Goal: Information Seeking & Learning: Learn about a topic

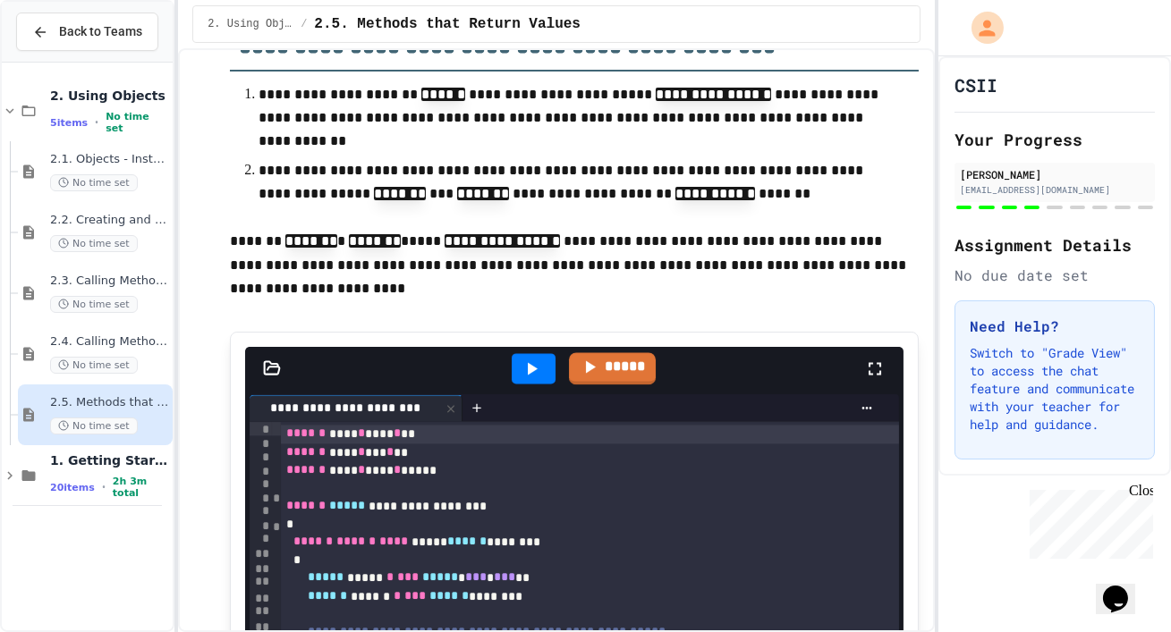
scroll to position [7659, 0]
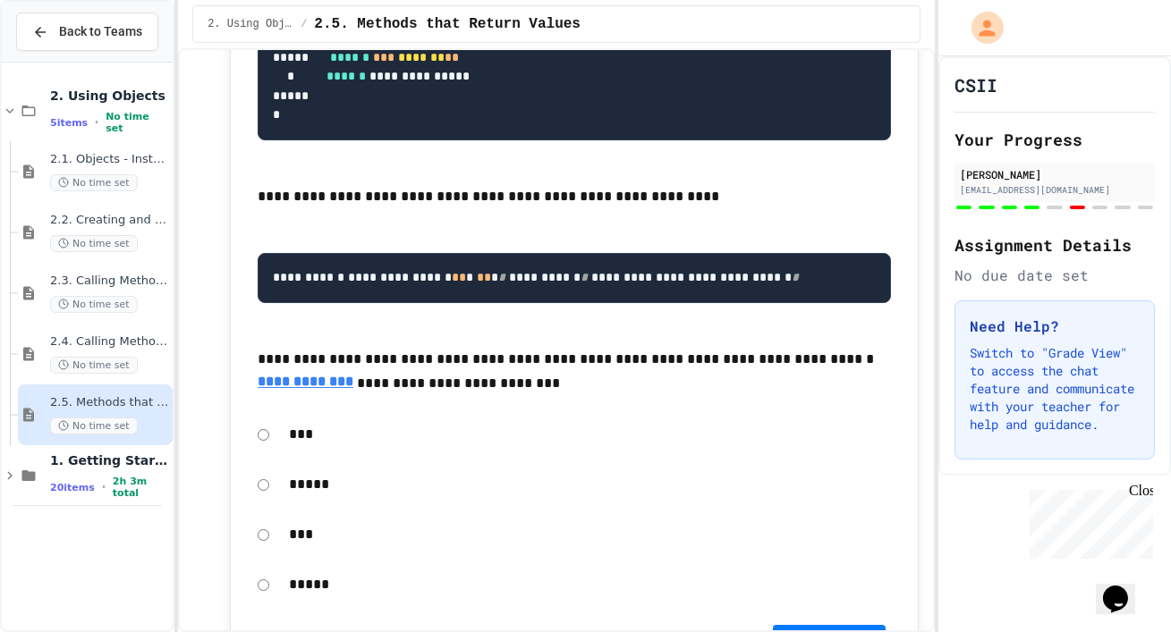
scroll to position [6271, 0]
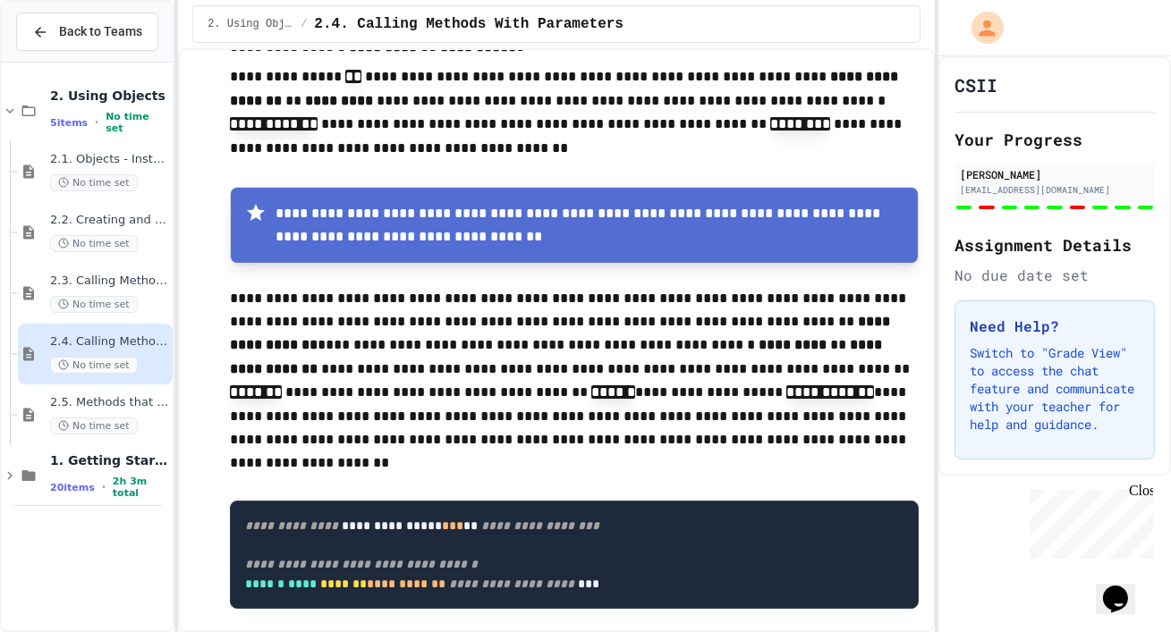
scroll to position [442, 0]
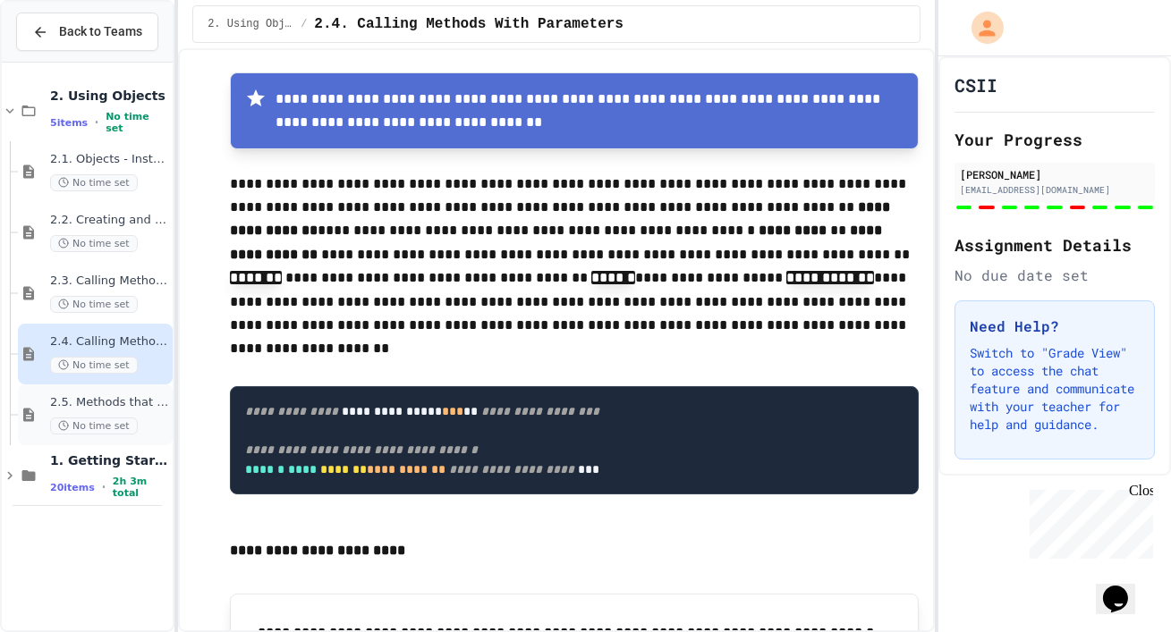
click at [47, 412] on div "2.5. Methods that Return Values No time set" at bounding box center [95, 415] width 155 height 61
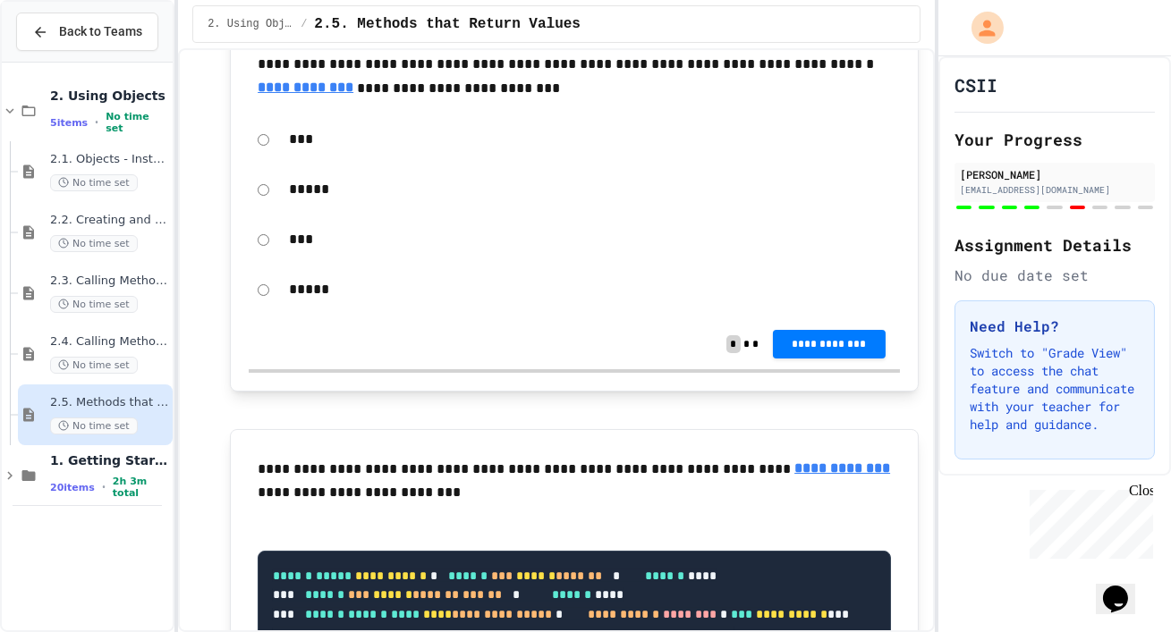
scroll to position [6573, 0]
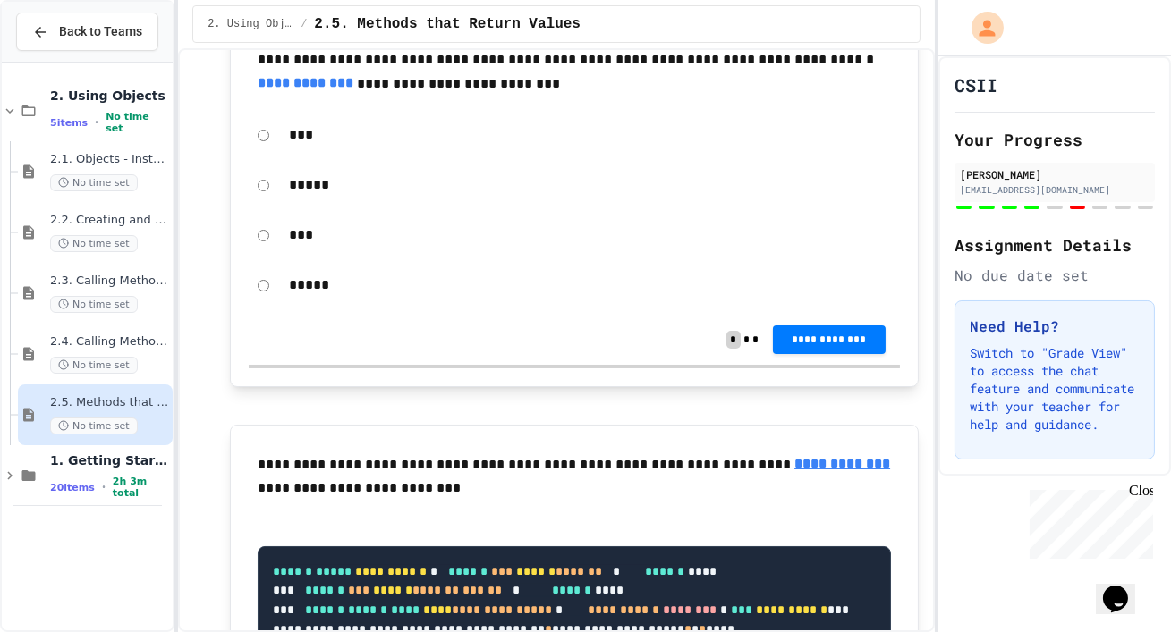
click at [314, 89] on u "**********" at bounding box center [306, 82] width 96 height 13
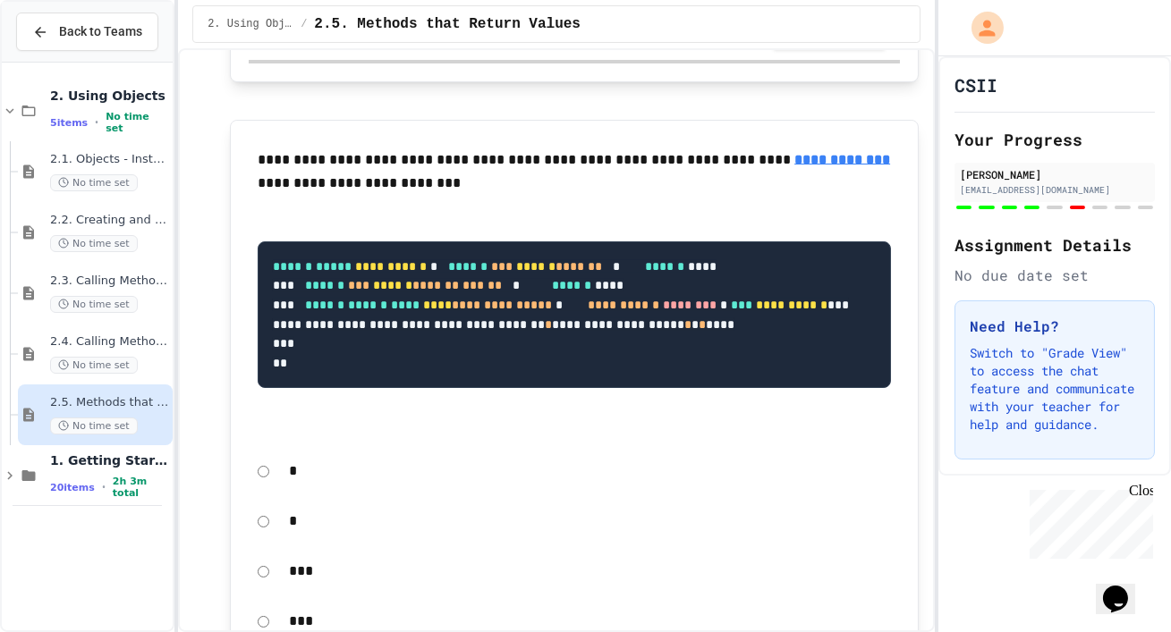
click at [815, 41] on span "**********" at bounding box center [829, 34] width 84 height 14
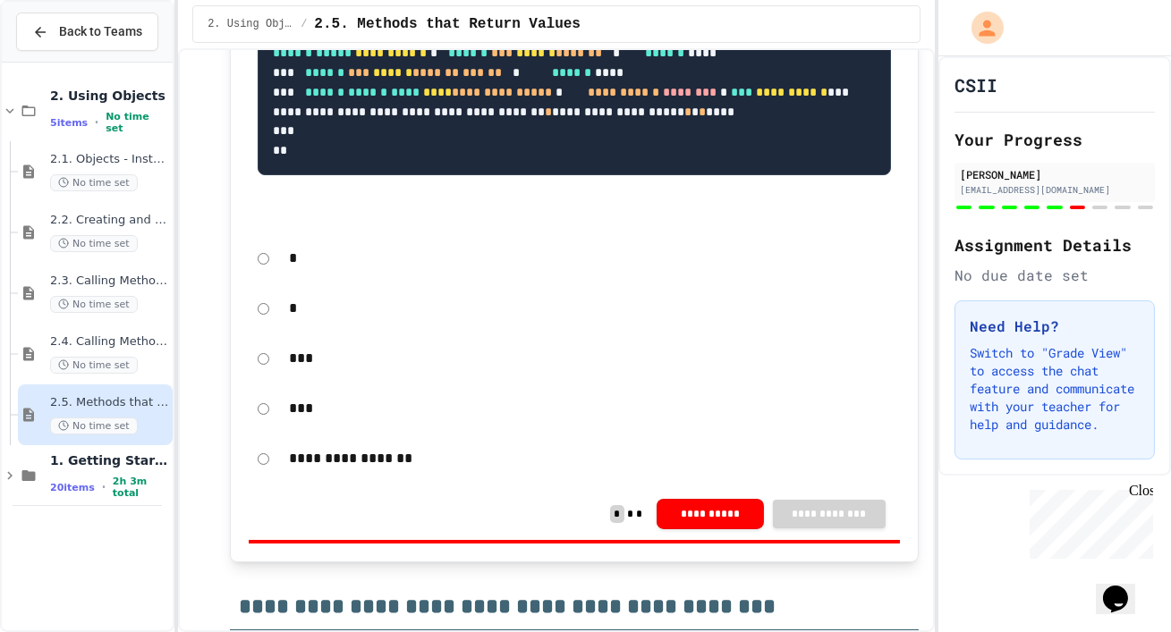
scroll to position [7096, 0]
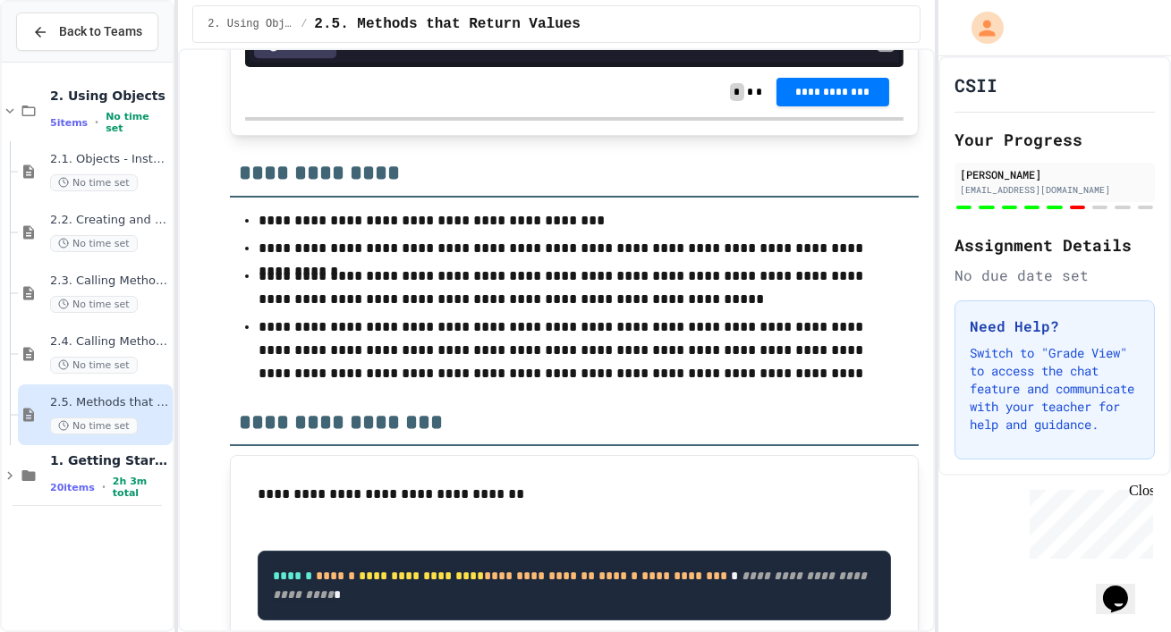
scroll to position [8646, 0]
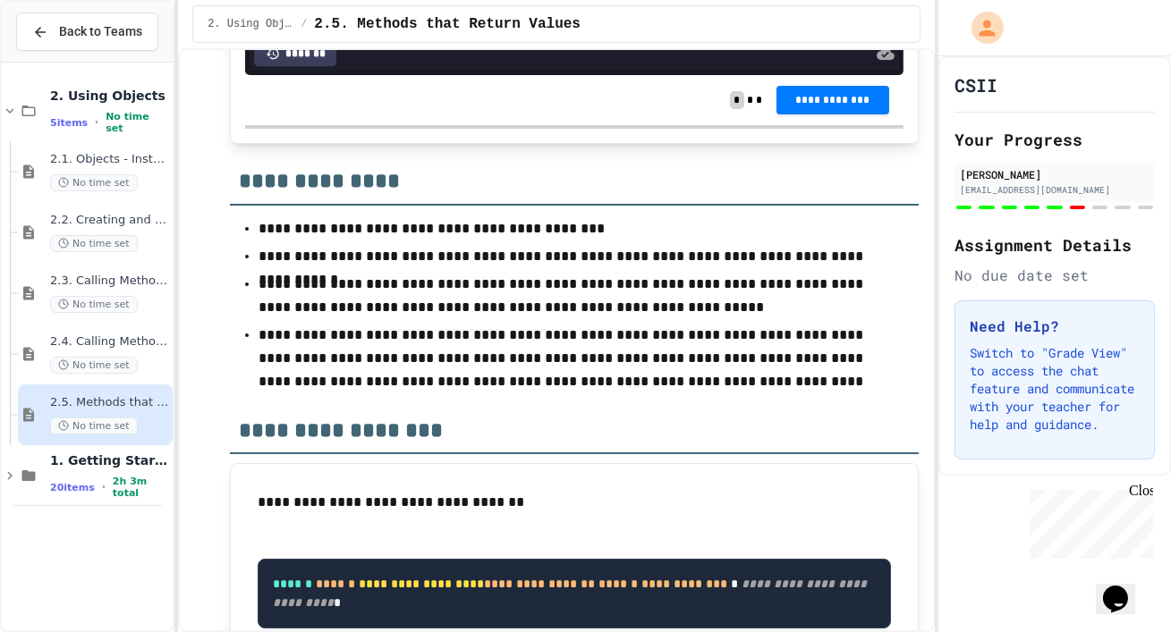
drag, startPoint x: 394, startPoint y: 333, endPoint x: 475, endPoint y: 364, distance: 87.2
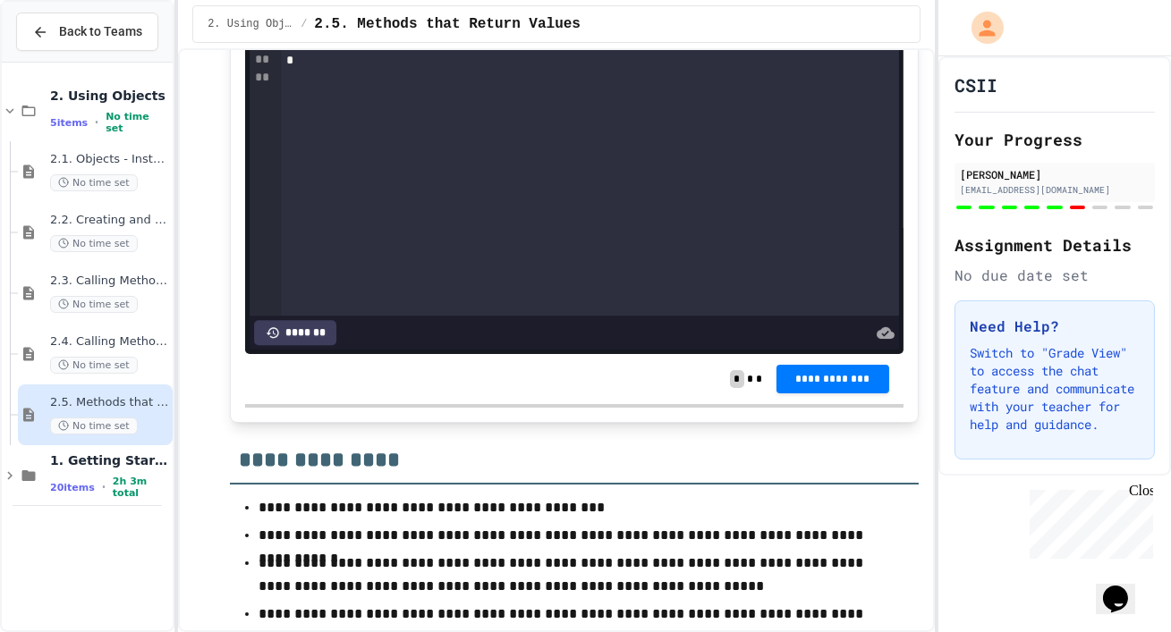
scroll to position [8368, 0]
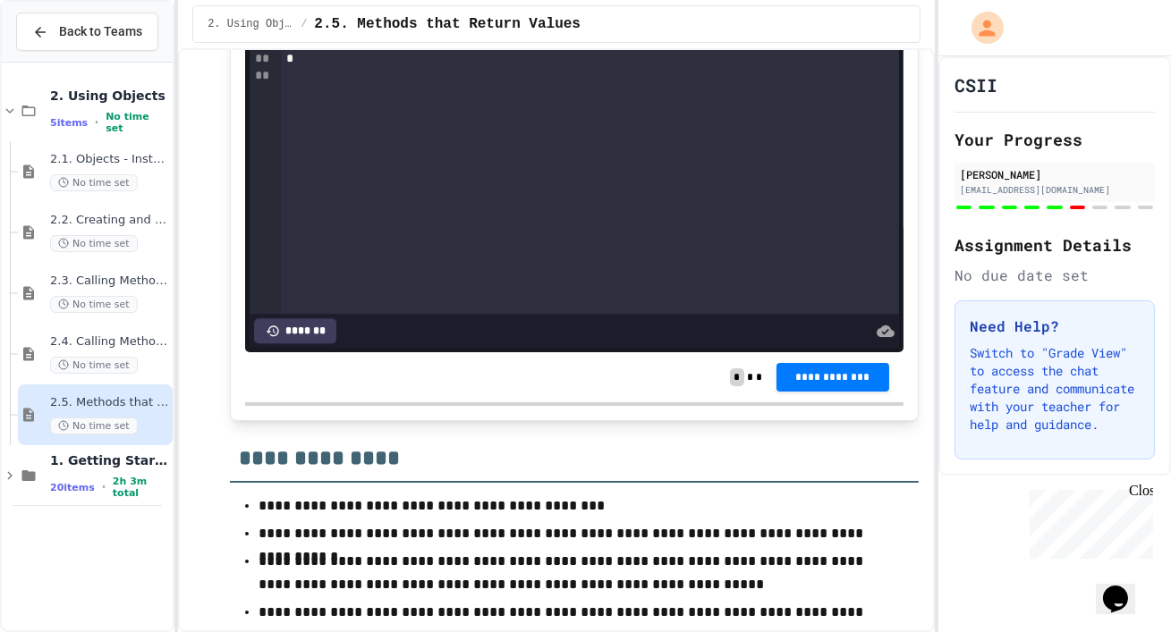
copy p "**********"
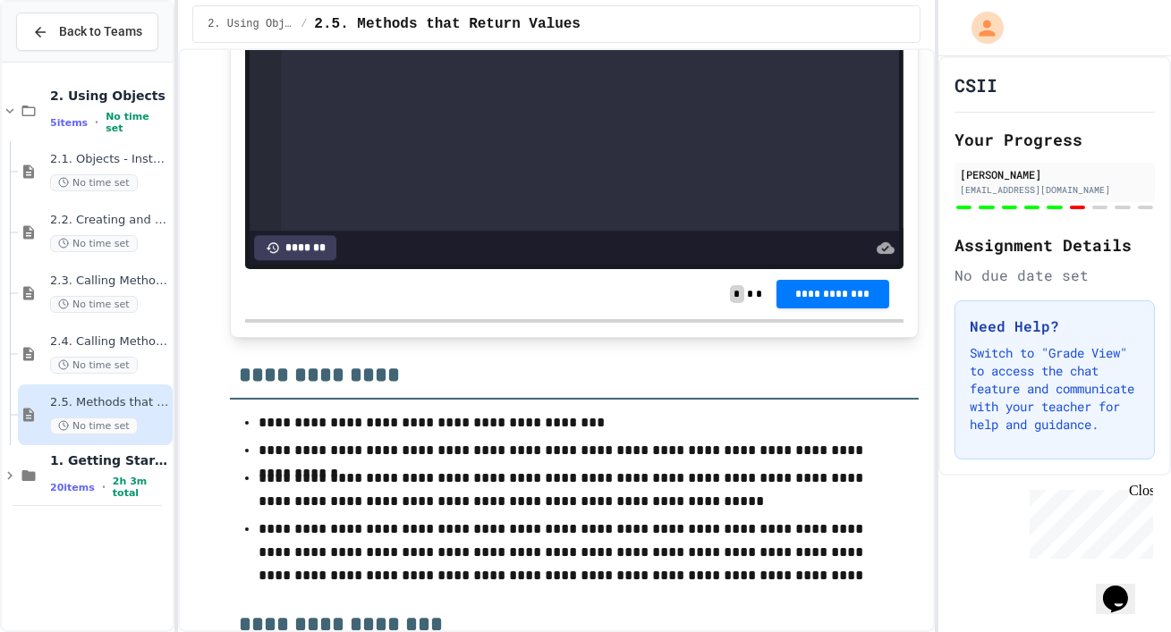
scroll to position [8453, 0]
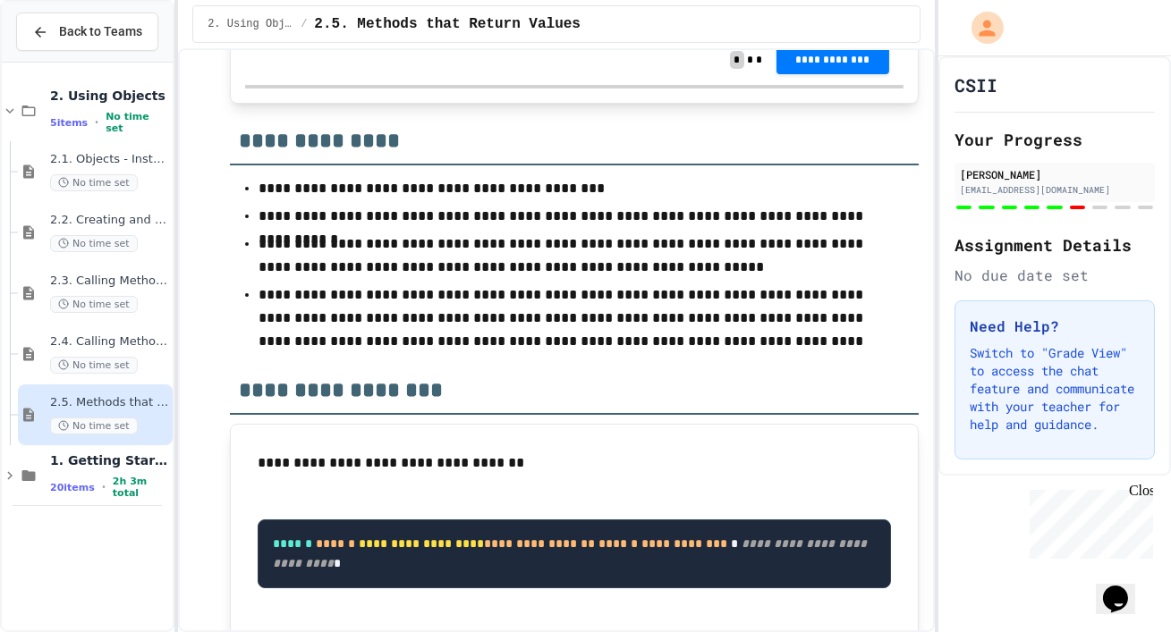
scroll to position [8689, 0]
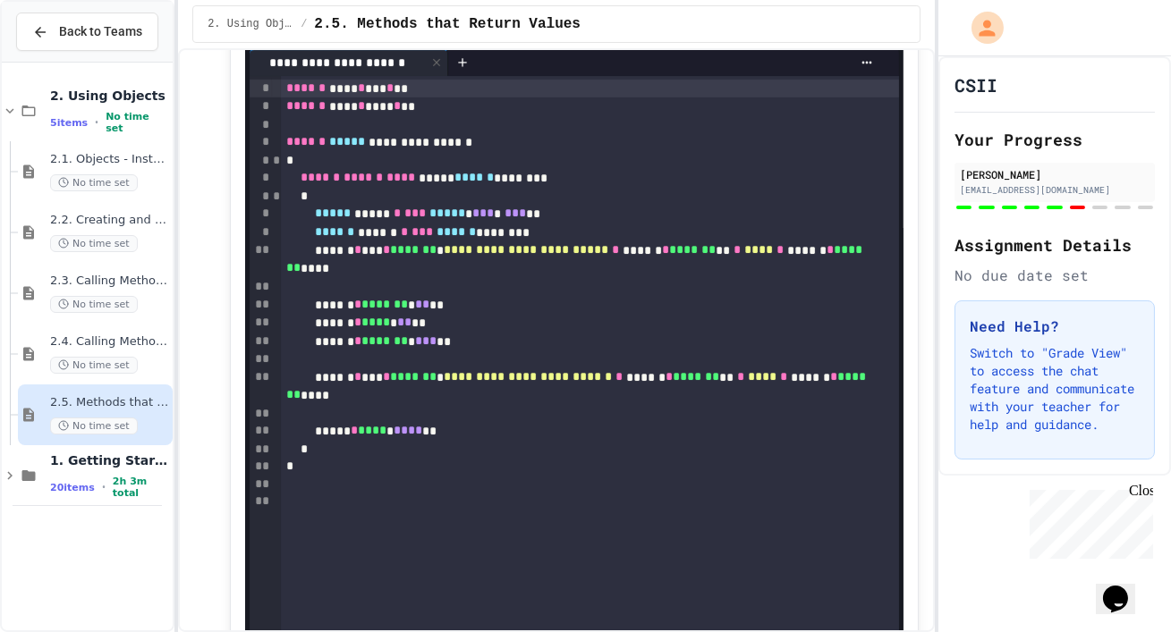
scroll to position [1535, 0]
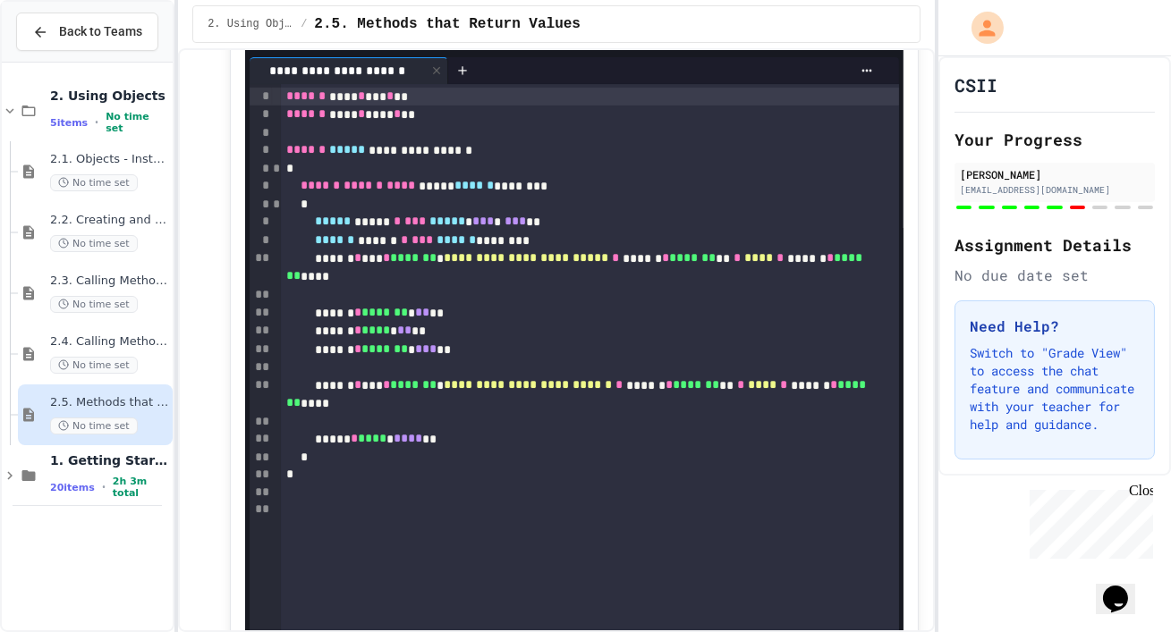
click at [540, 42] on icon at bounding box center [531, 31] width 21 height 21
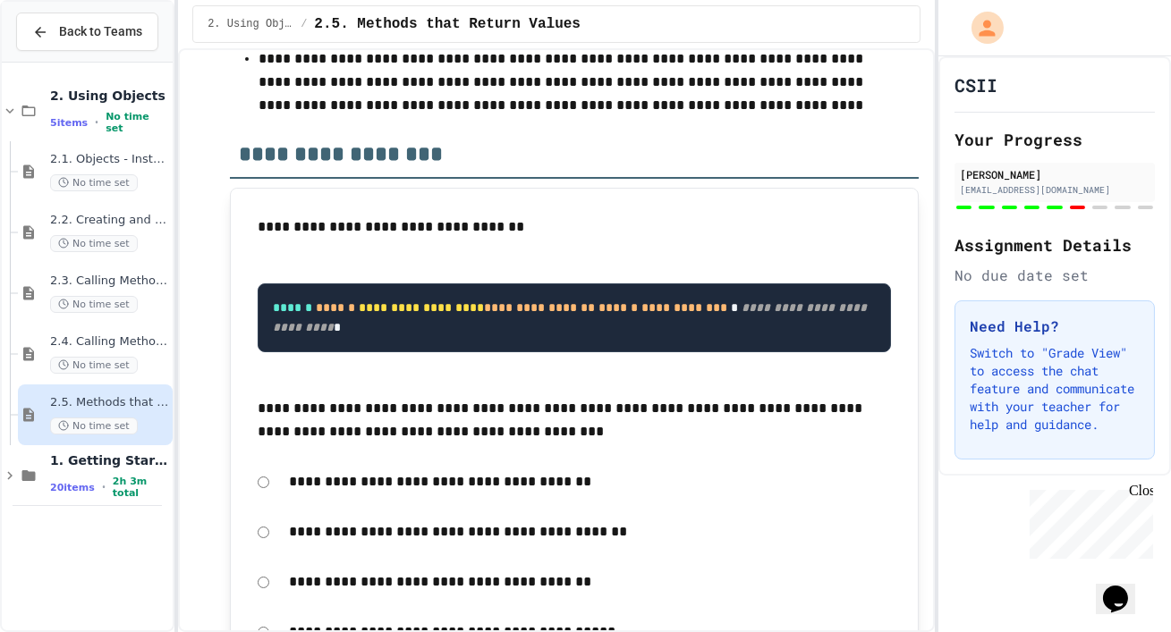
scroll to position [8520, 0]
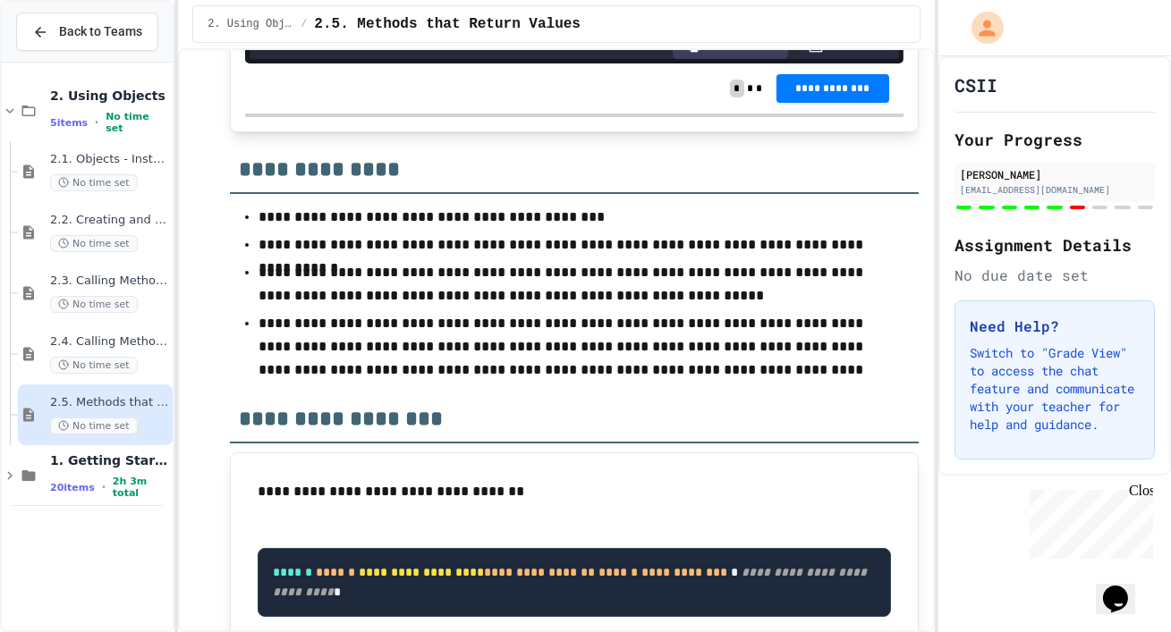
scroll to position [8668, 0]
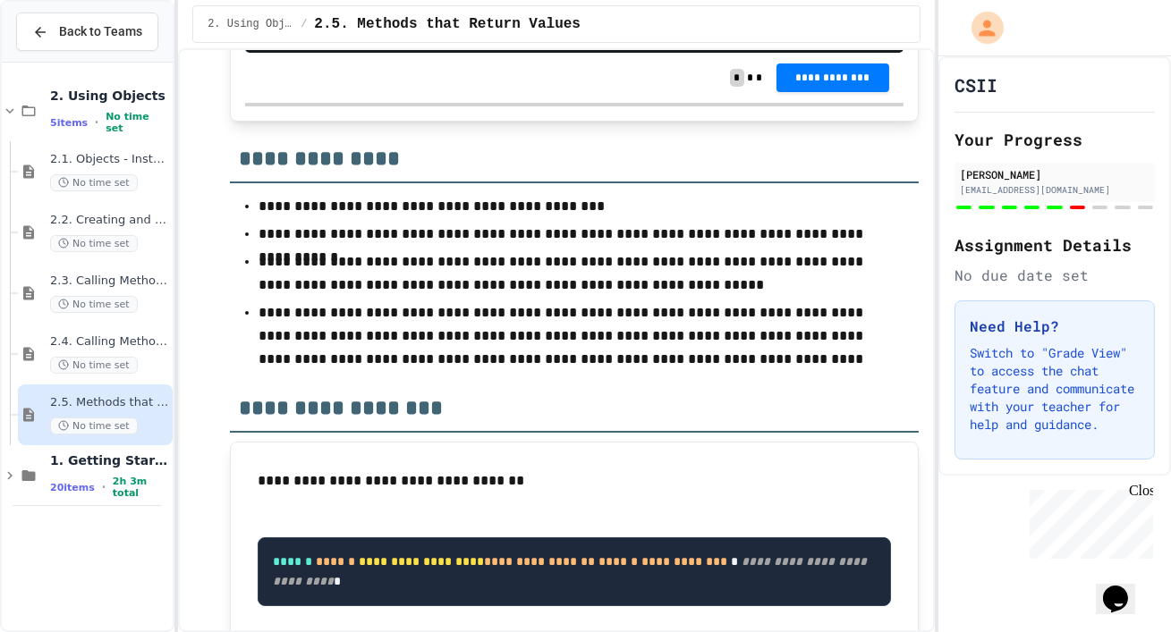
drag, startPoint x: 333, startPoint y: 324, endPoint x: 260, endPoint y: 318, distance: 72.6
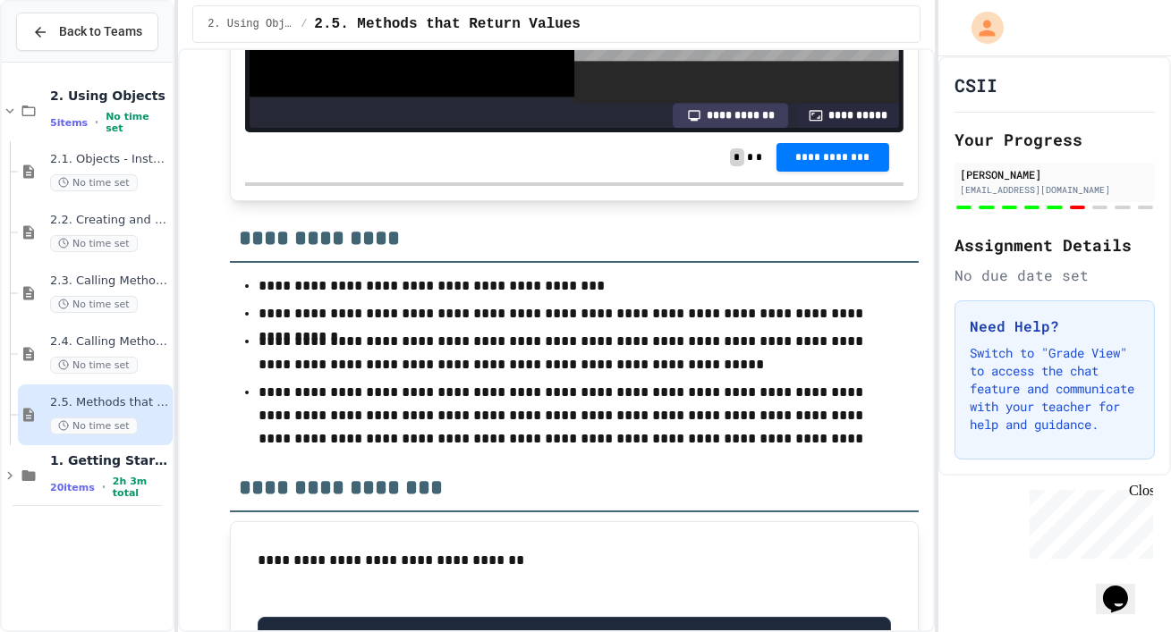
scroll to position [8736, 0]
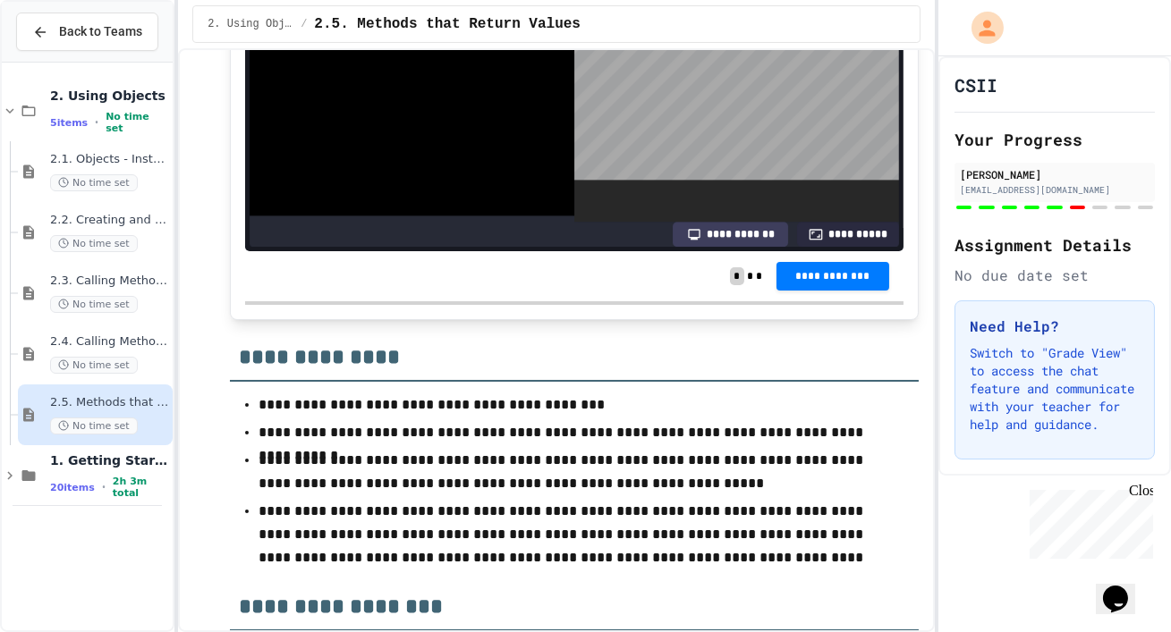
scroll to position [8377, 0]
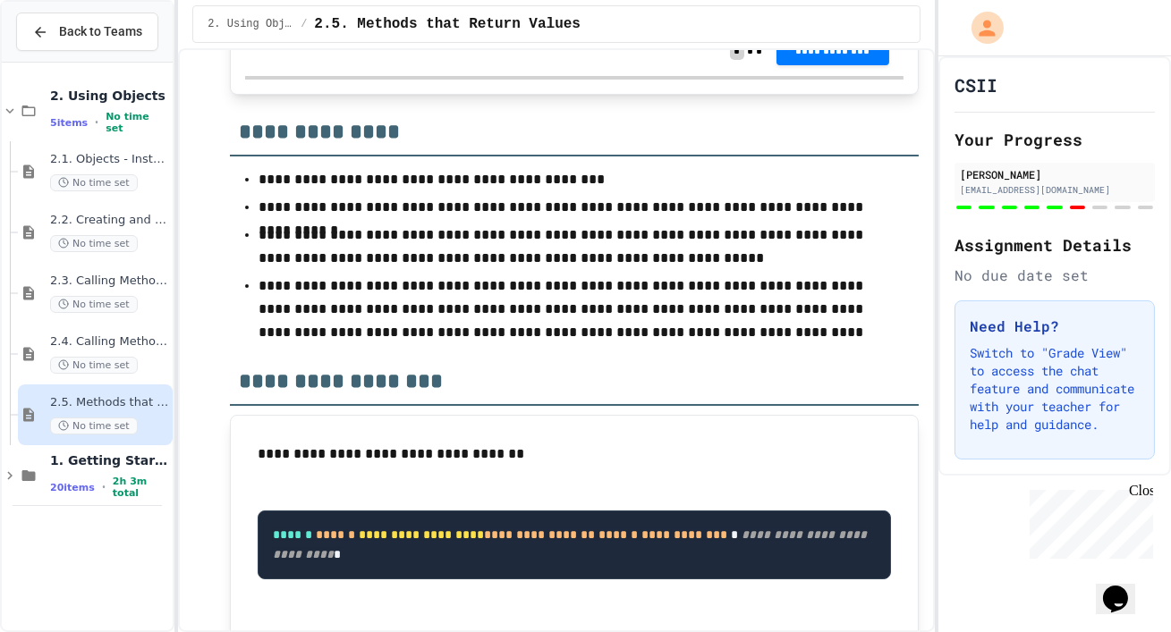
scroll to position [138, 0]
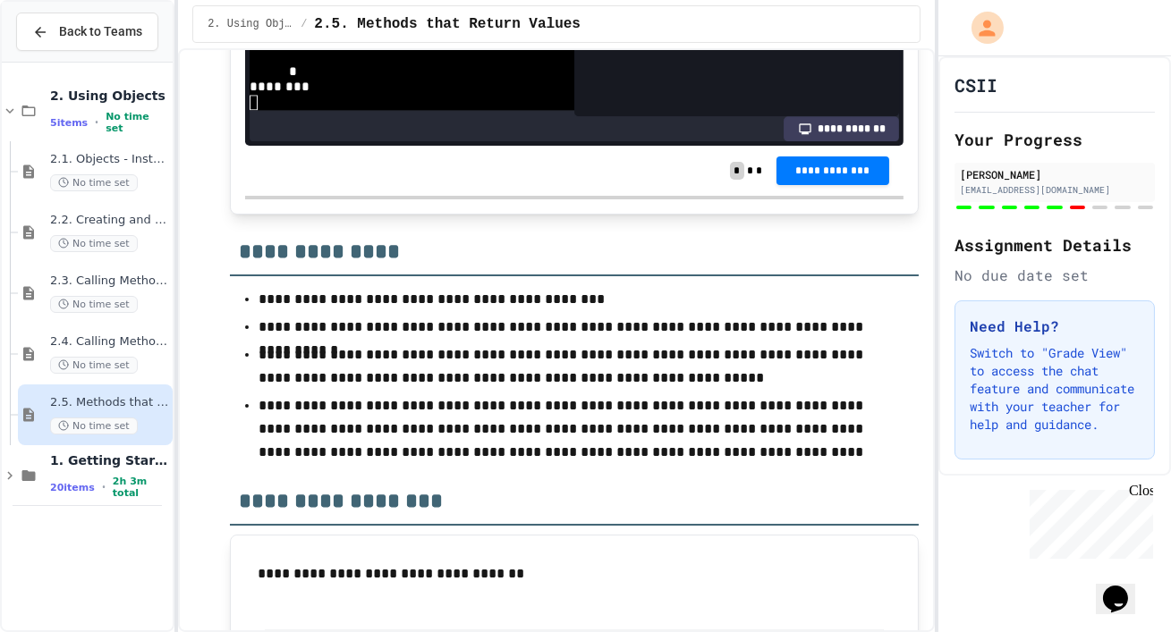
scroll to position [8536, 0]
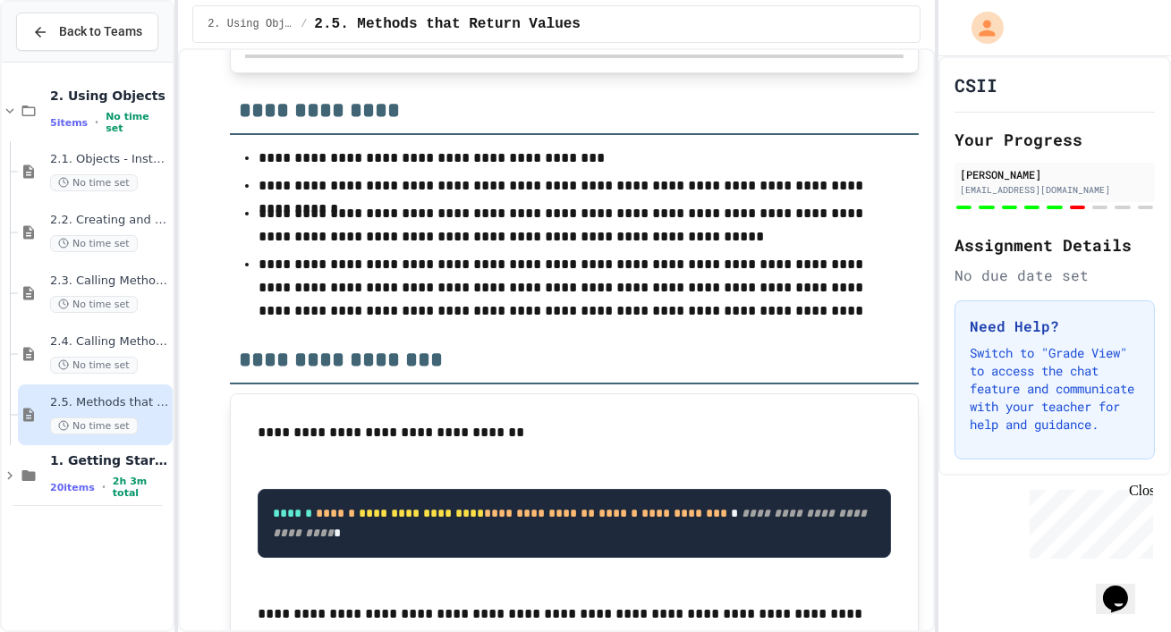
scroll to position [106, 0]
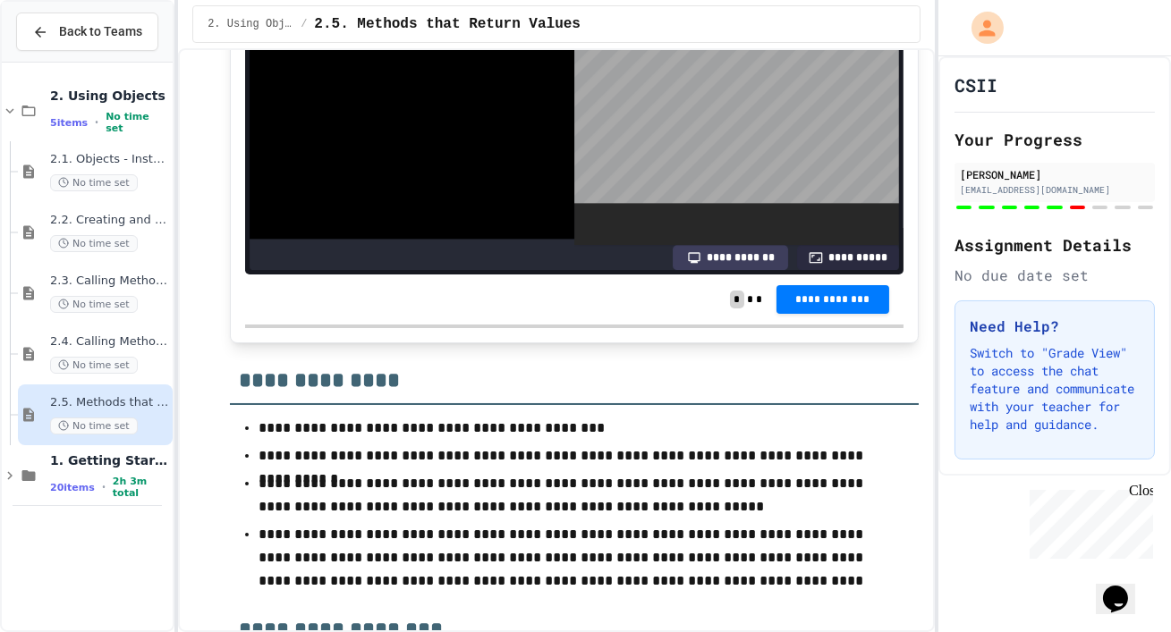
scroll to position [111, 0]
drag, startPoint x: 614, startPoint y: 383, endPoint x: 275, endPoint y: 385, distance: 339.9
copy div "****** ****** * *** ****** ********"
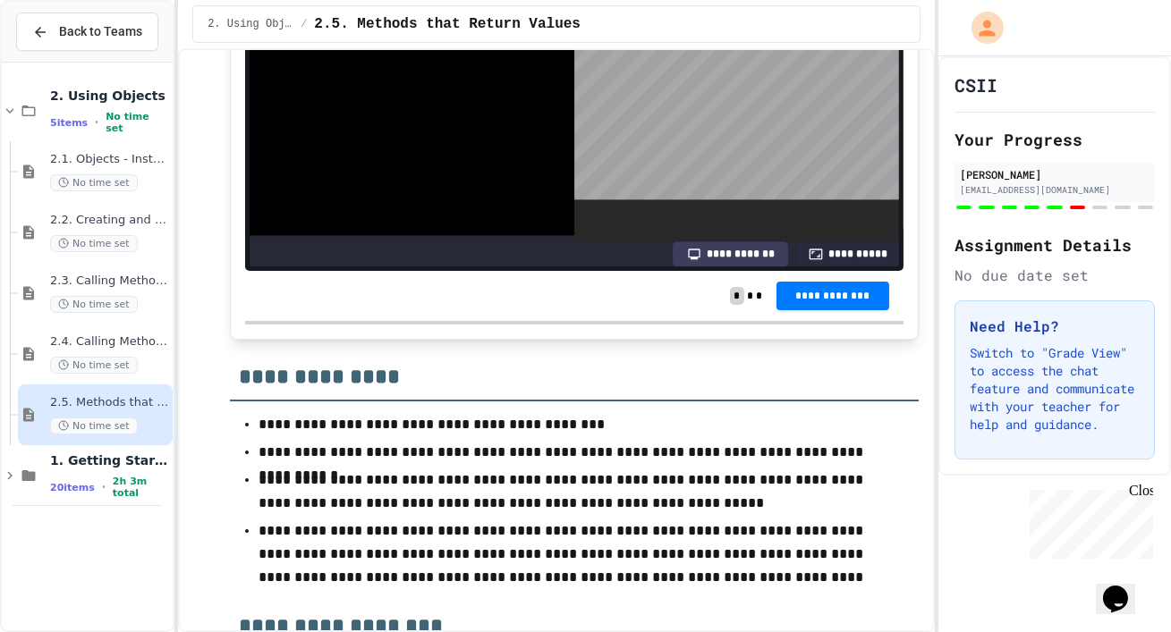
scroll to position [123, 0]
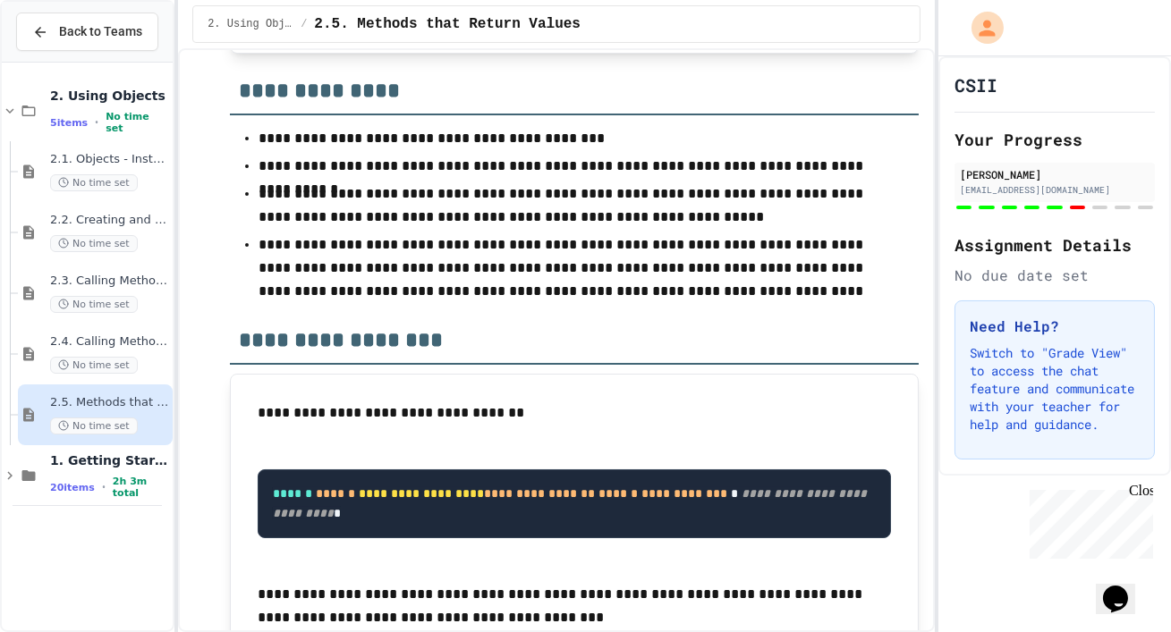
scroll to position [250, 0]
click at [102, 373] on div "2.4. Calling Methods With Parameters No time set" at bounding box center [109, 354] width 119 height 39
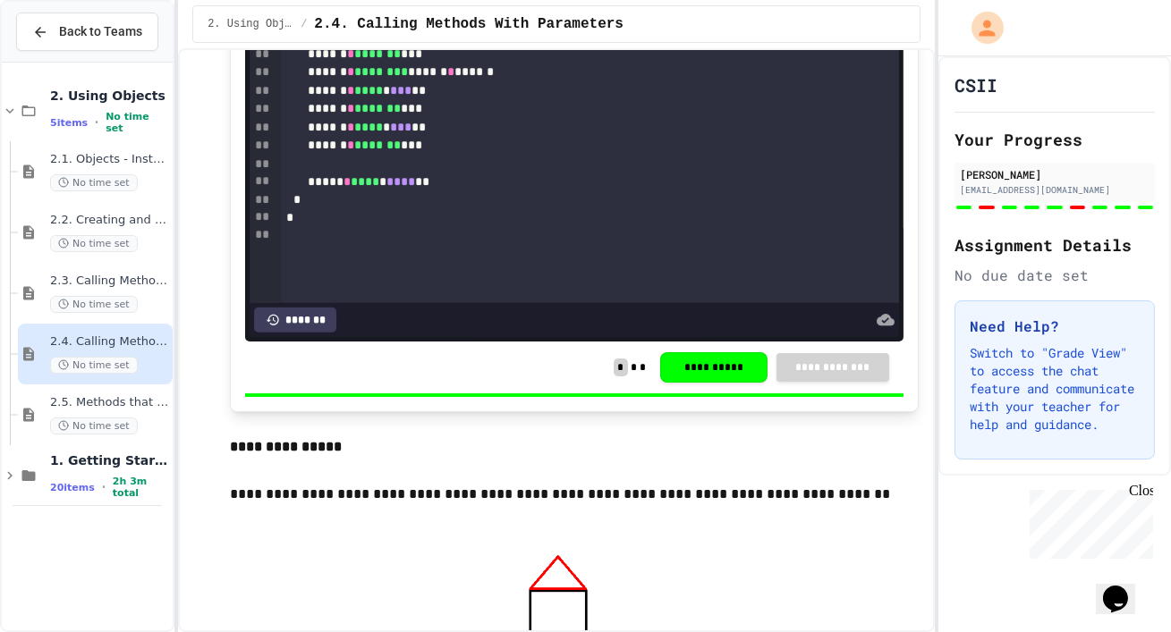
scroll to position [4149, 0]
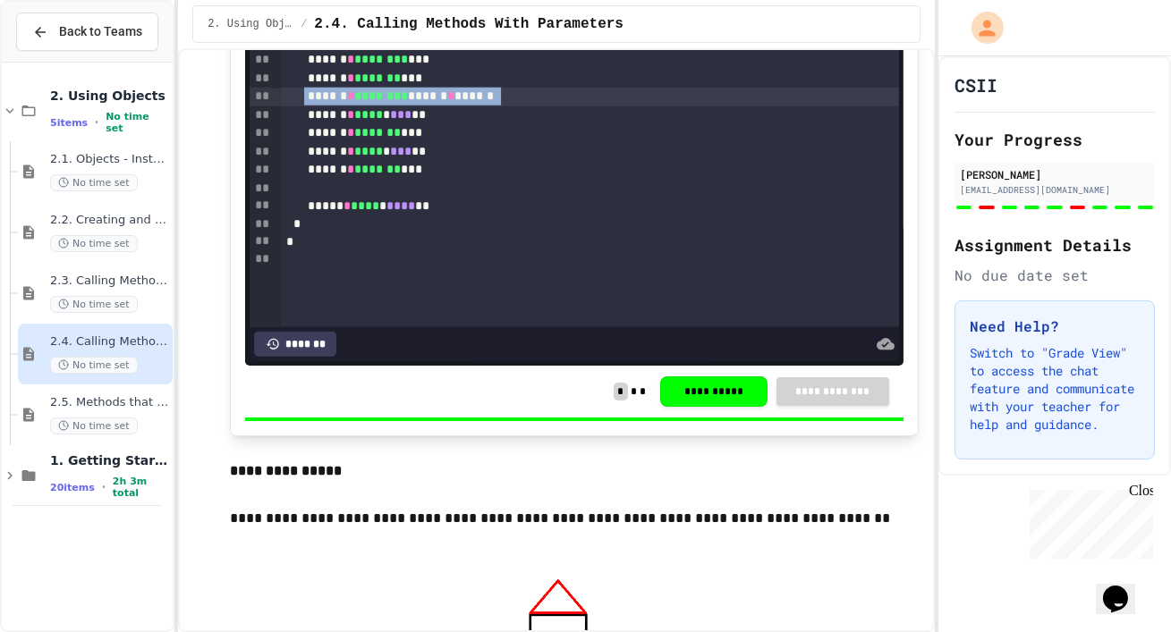
drag, startPoint x: 327, startPoint y: 143, endPoint x: 730, endPoint y: 143, distance: 402.5
click at [730, 106] on div "****** * ******** ****** * ******" at bounding box center [590, 97] width 618 height 19
copy div "* * ******** ******"
click at [97, 493] on div "1. Getting Started and Primitive Types 20 items • 2h 3m total" at bounding box center [109, 476] width 119 height 47
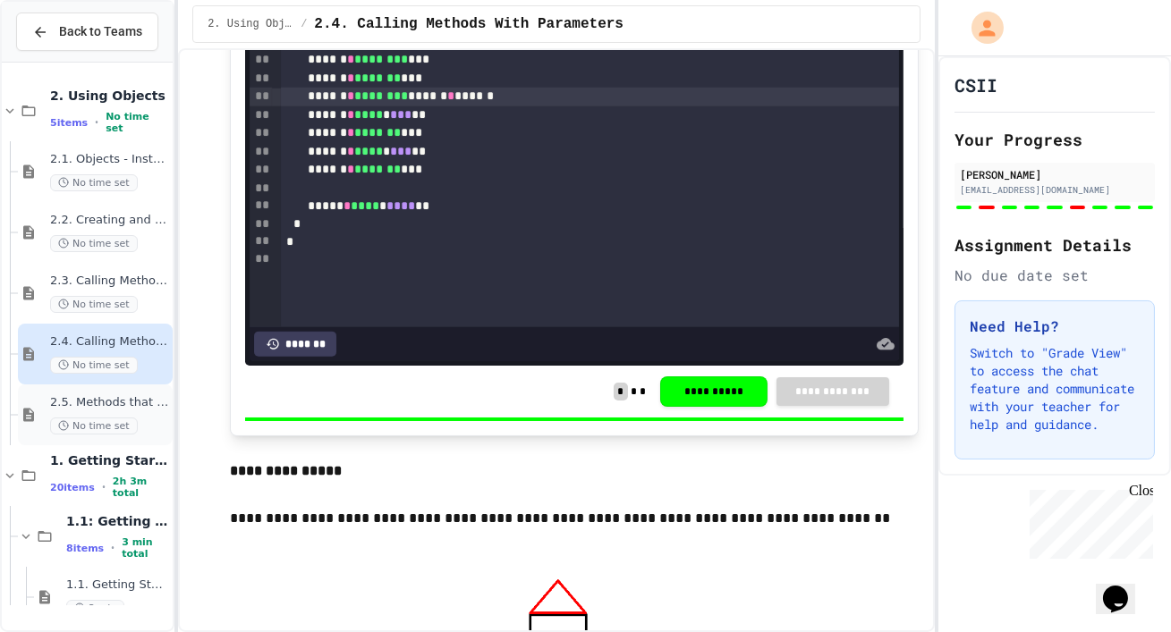
click at [109, 435] on div "2.5. Methods that Return Values No time set" at bounding box center [109, 414] width 119 height 39
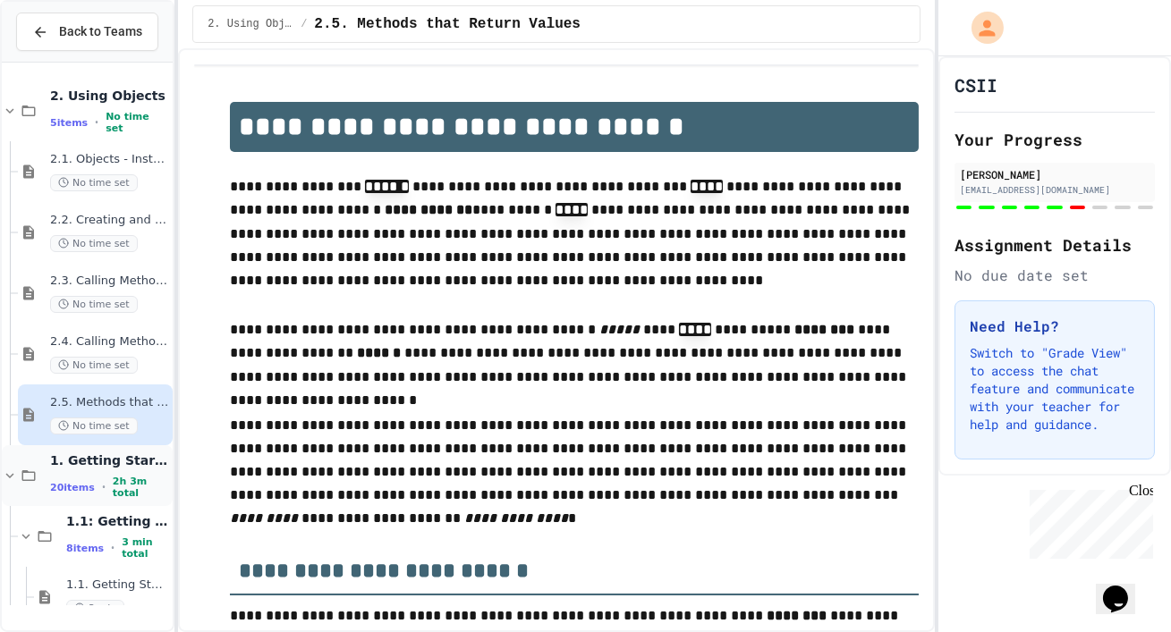
click at [6, 484] on icon at bounding box center [10, 476] width 16 height 16
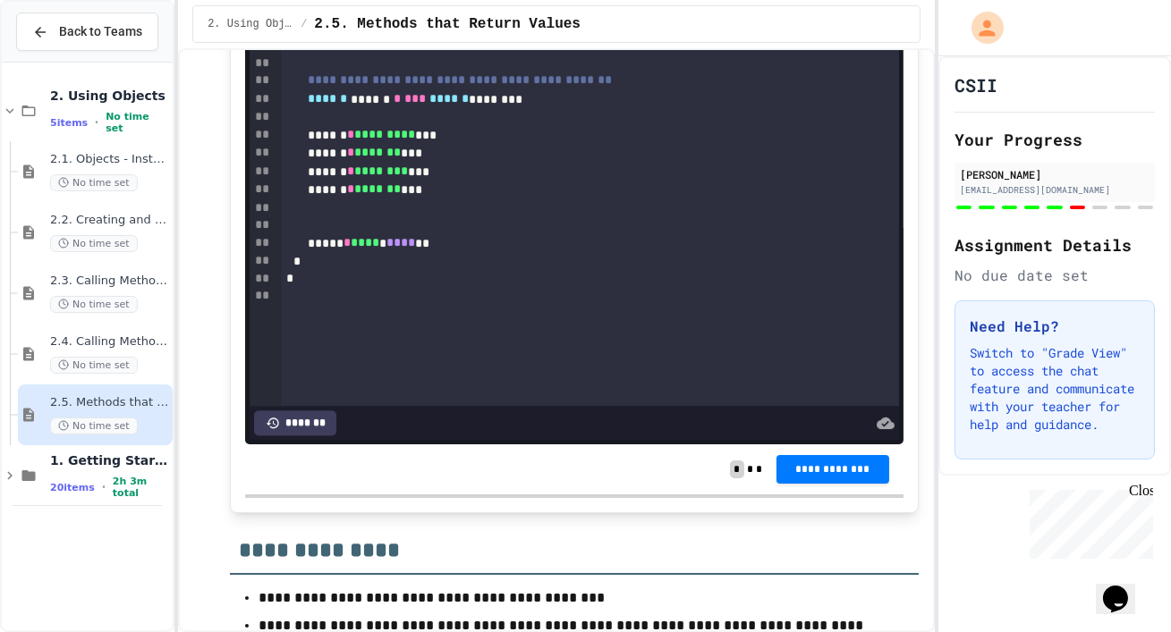
scroll to position [8735, 0]
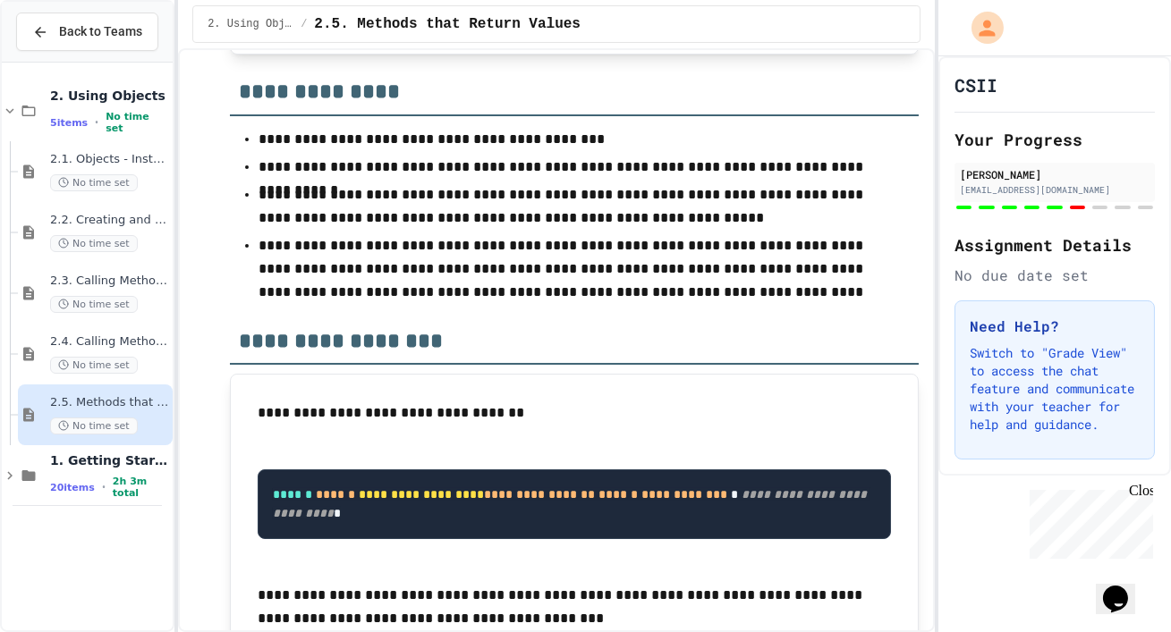
paste div
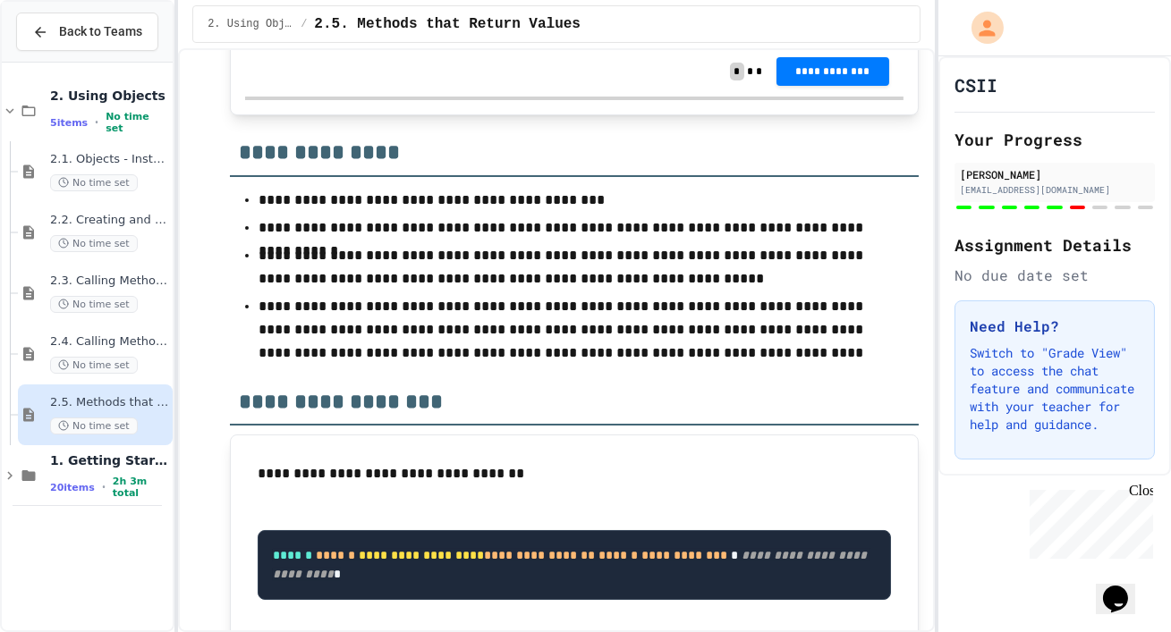
scroll to position [8656, 0]
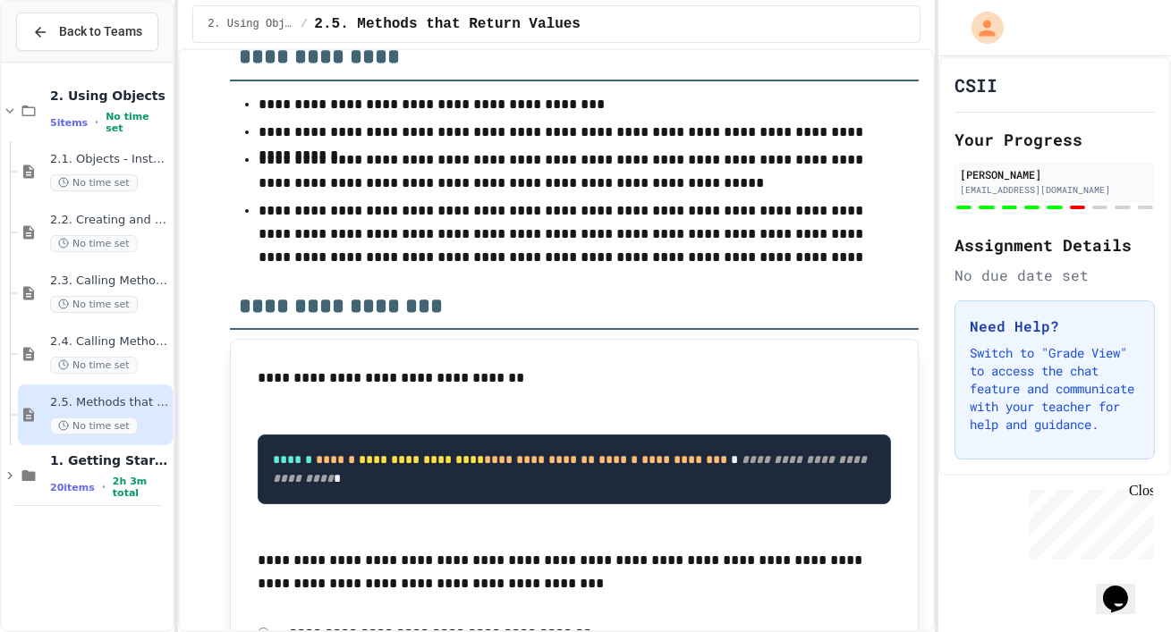
scroll to position [234, 0]
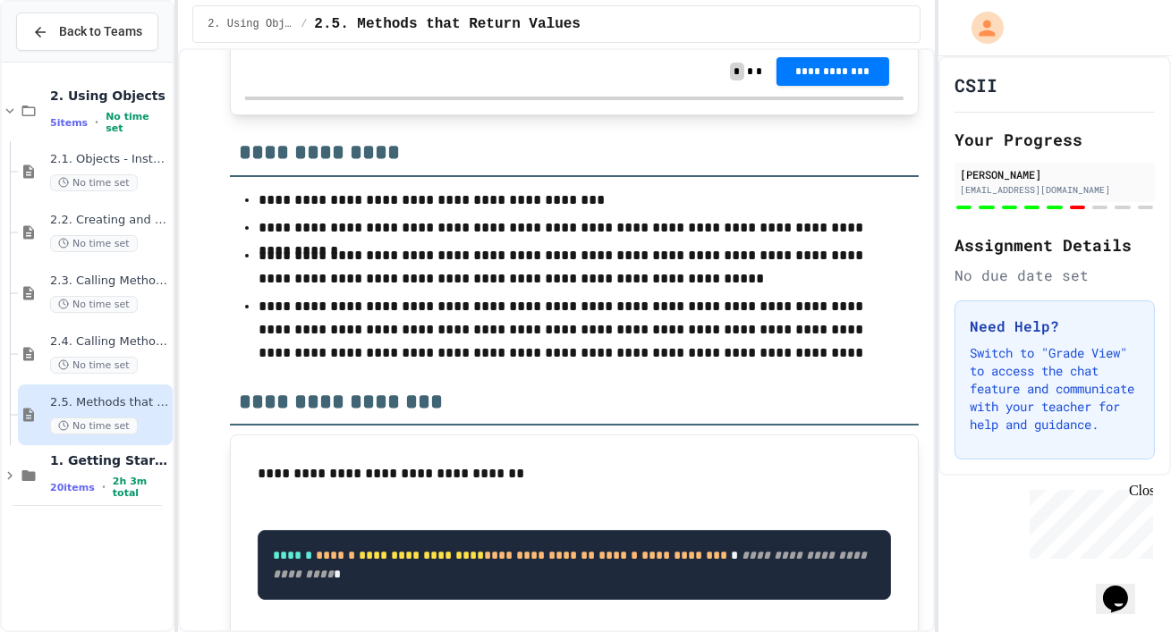
drag, startPoint x: 533, startPoint y: 136, endPoint x: 533, endPoint y: 235, distance: 99.3
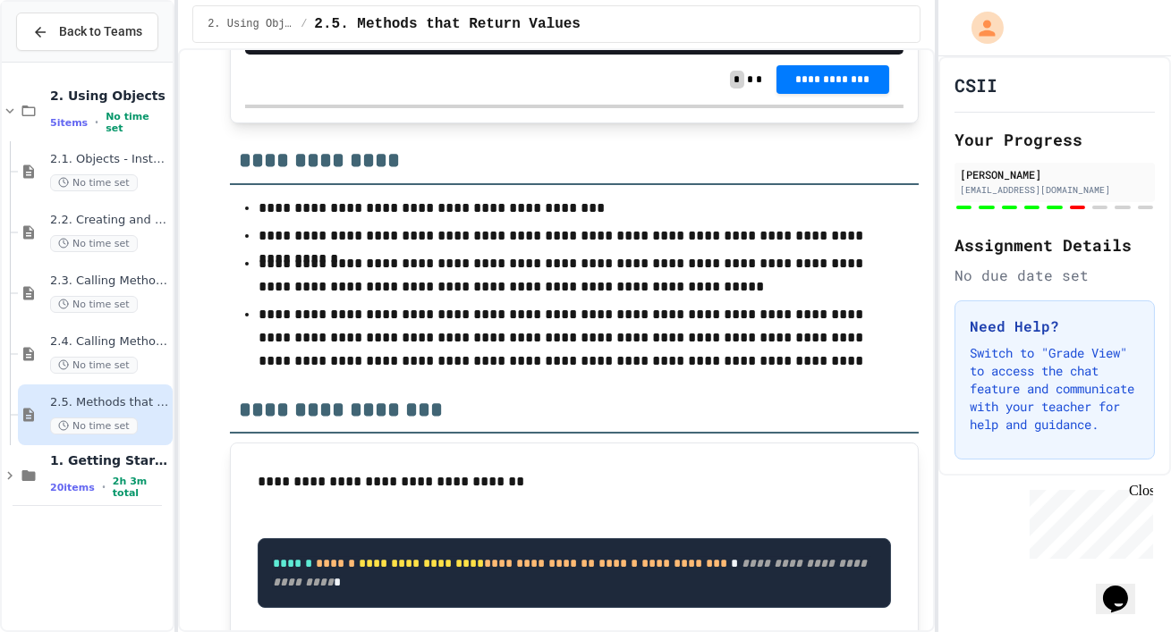
scroll to position [8577, 0]
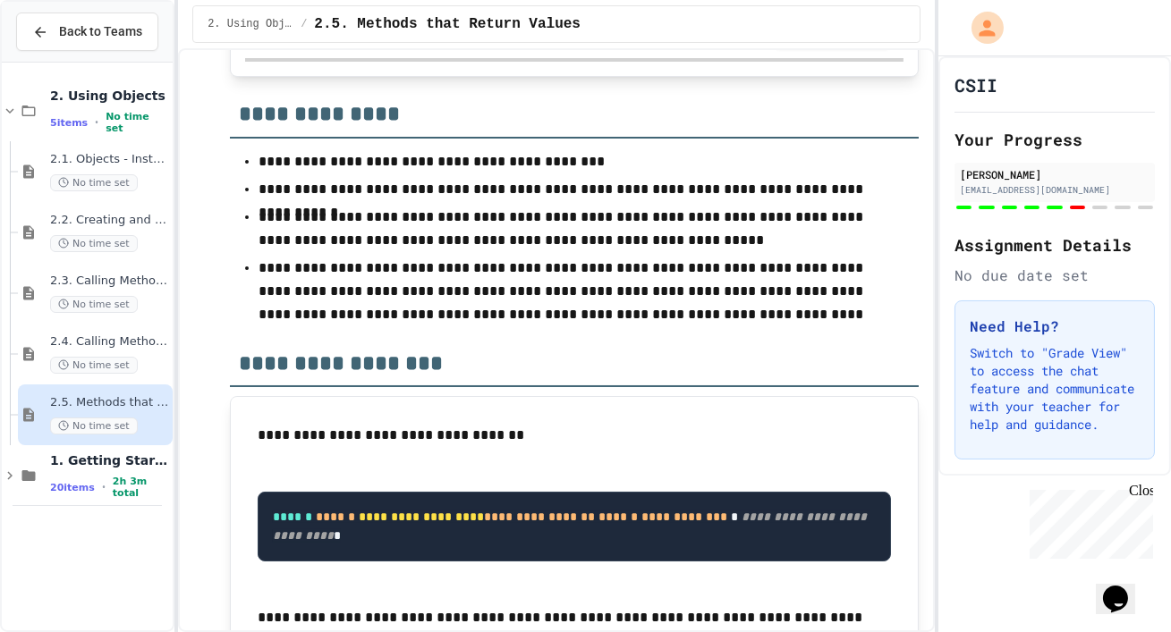
scroll to position [8714, 0]
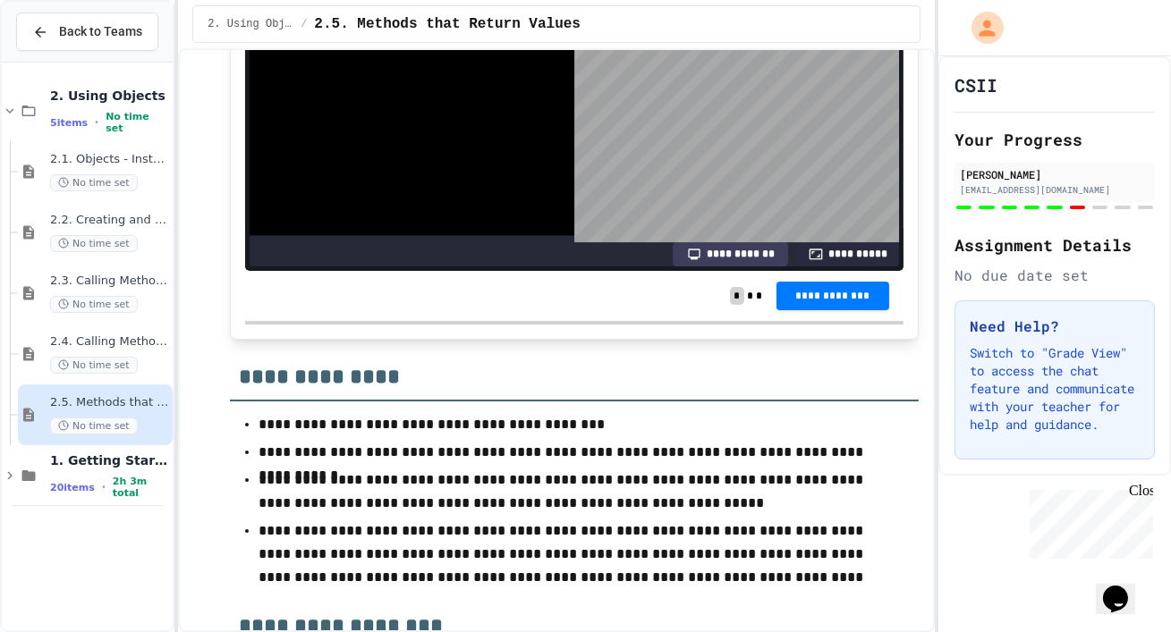
scroll to position [270, 0]
drag, startPoint x: 511, startPoint y: 342, endPoint x: 332, endPoint y: 325, distance: 179.7
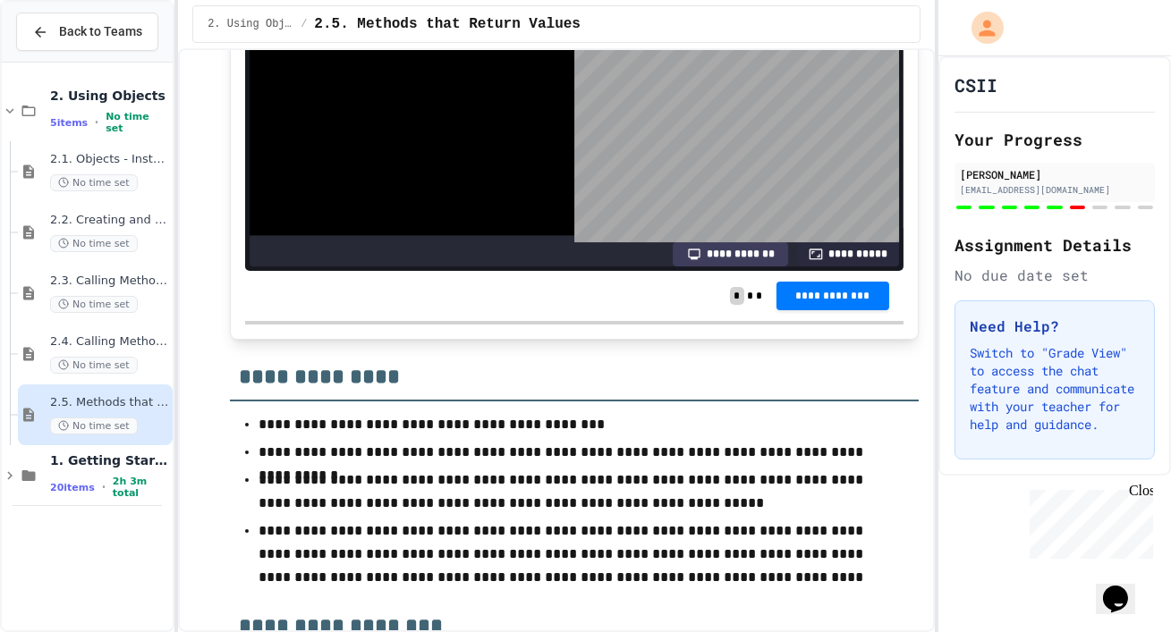
copy div "**********"
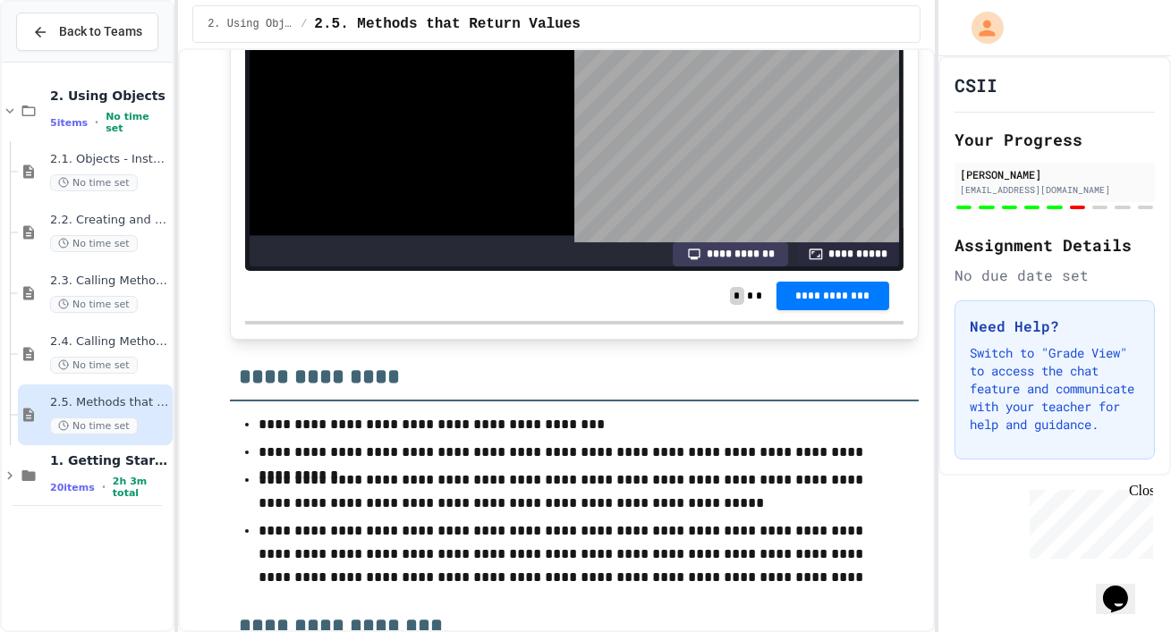
drag, startPoint x: 656, startPoint y: 529, endPoint x: 691, endPoint y: 528, distance: 35.8
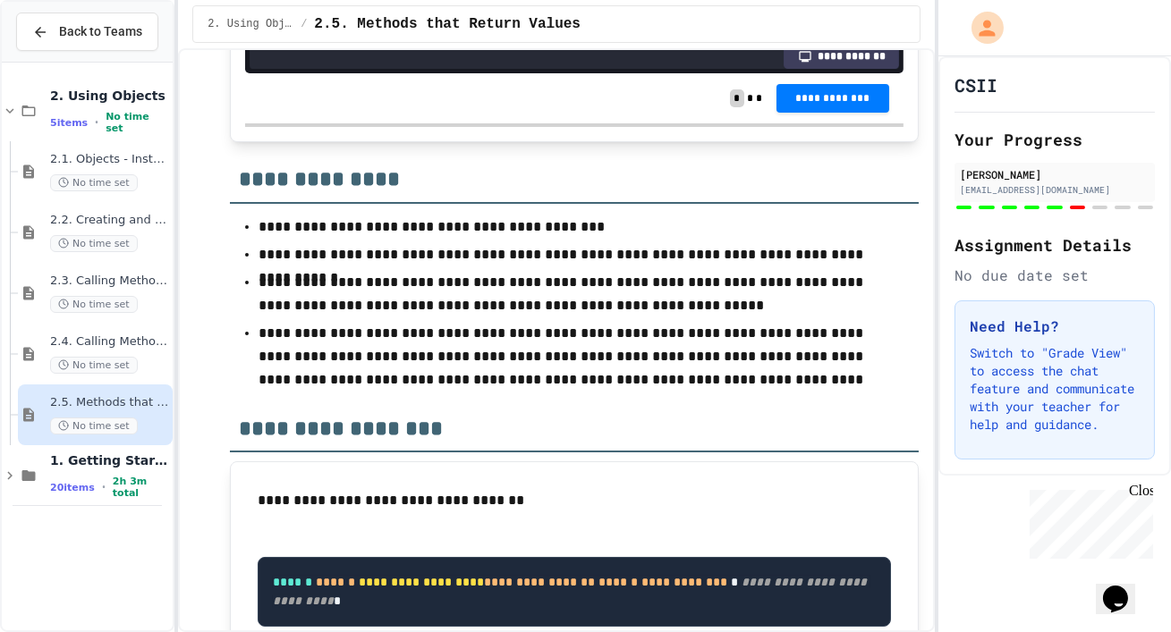
scroll to position [8642, 0]
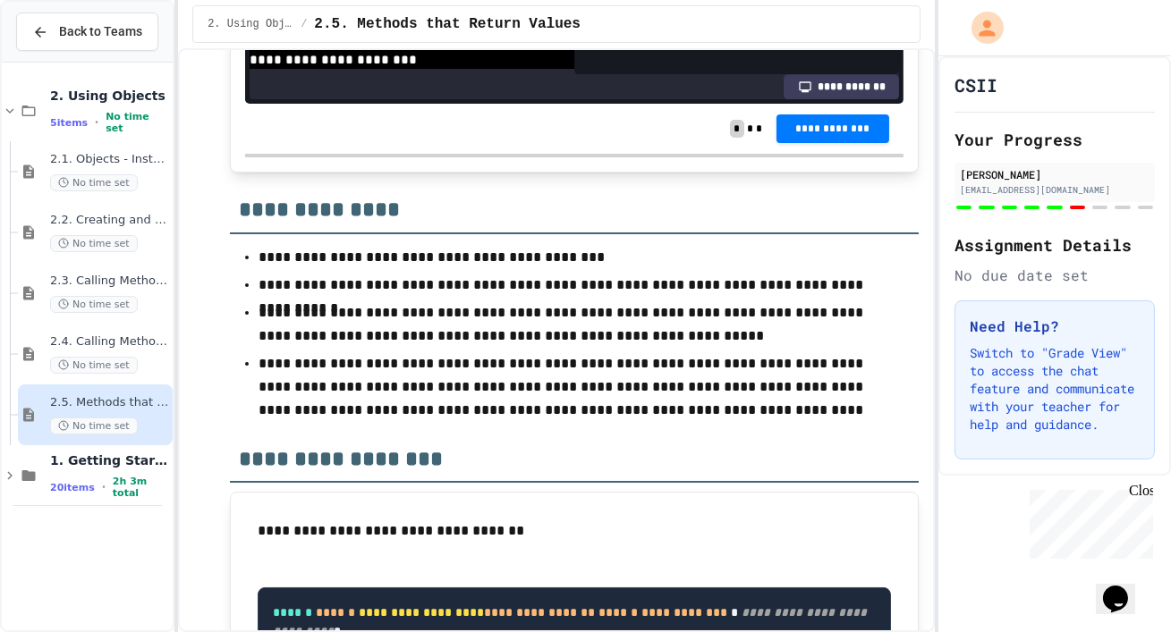
scroll to position [235, 0]
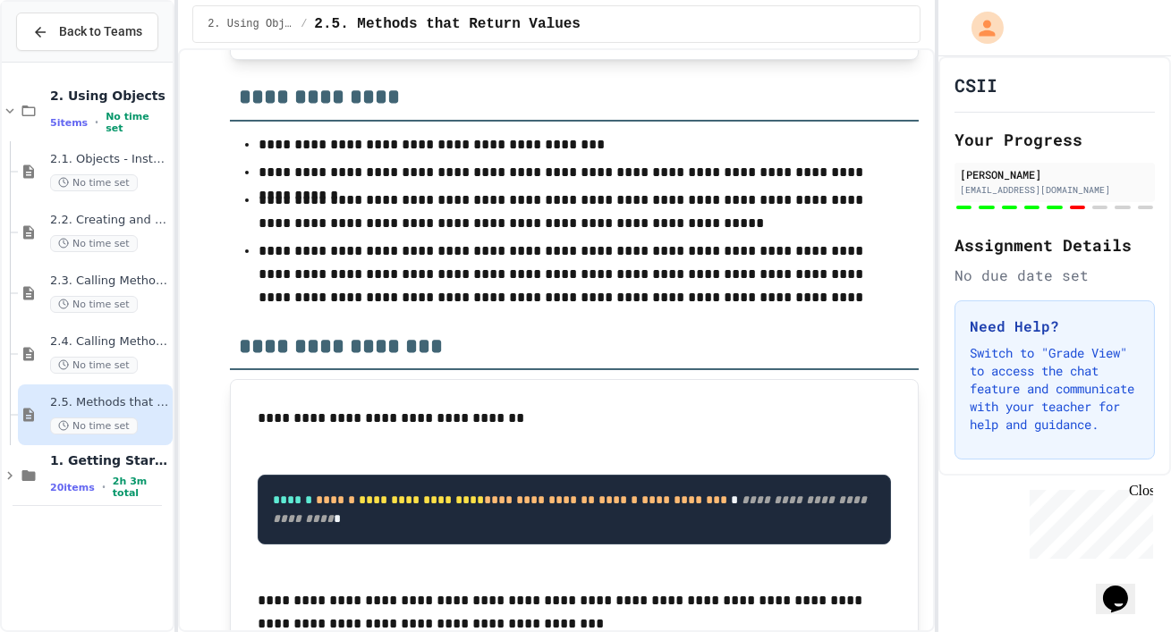
scroll to position [76, 0]
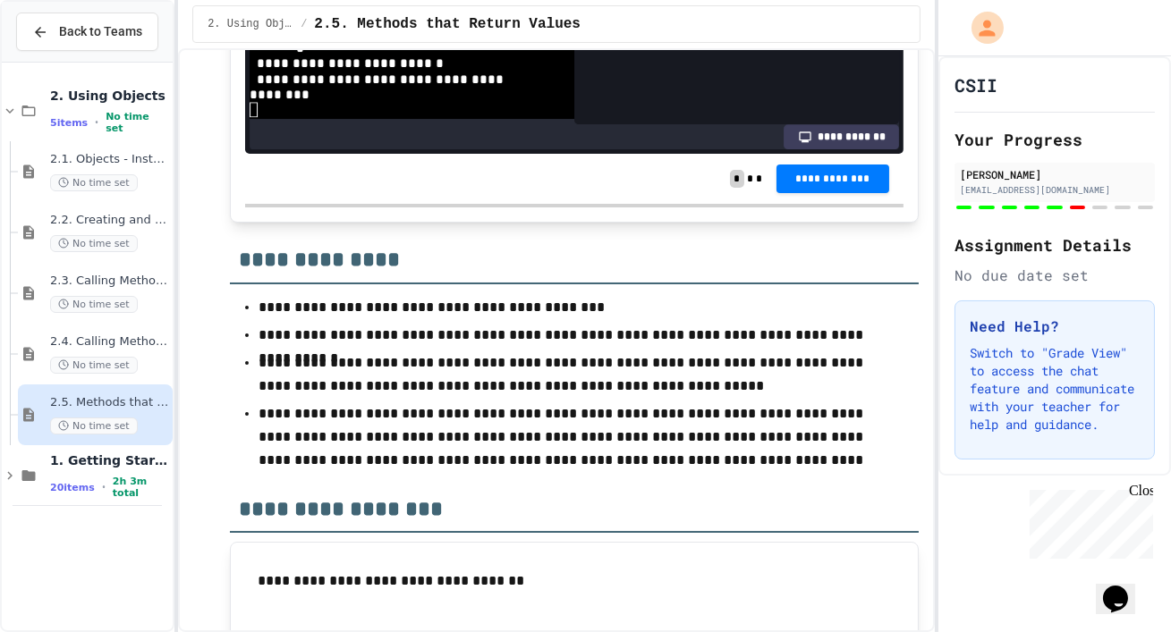
scroll to position [8561, 0]
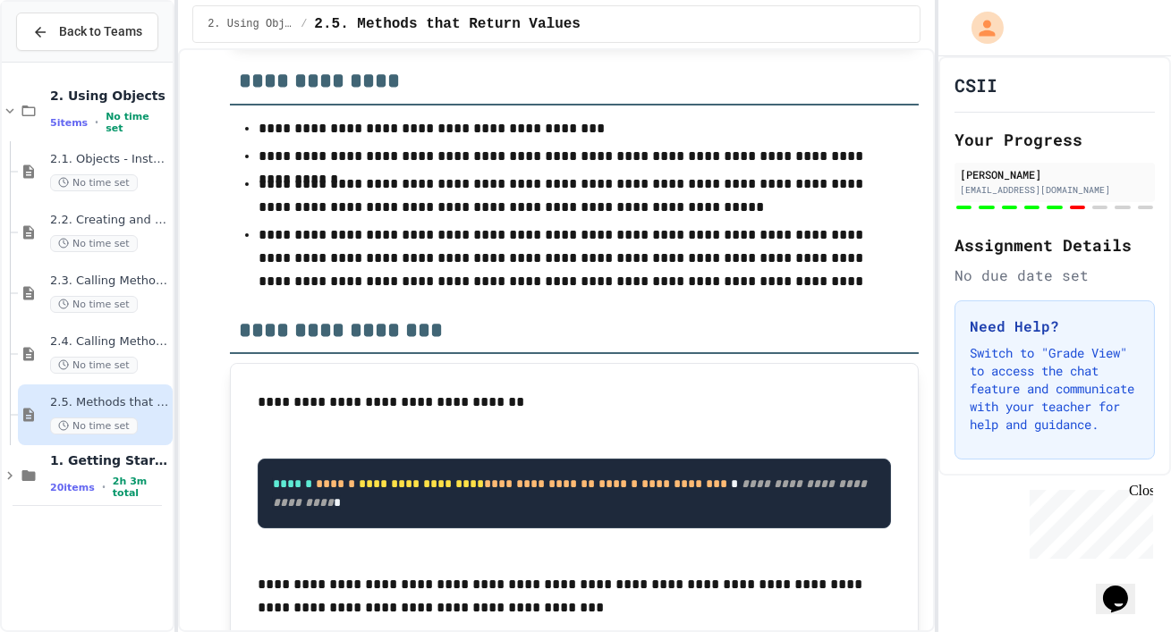
scroll to position [8751, 0]
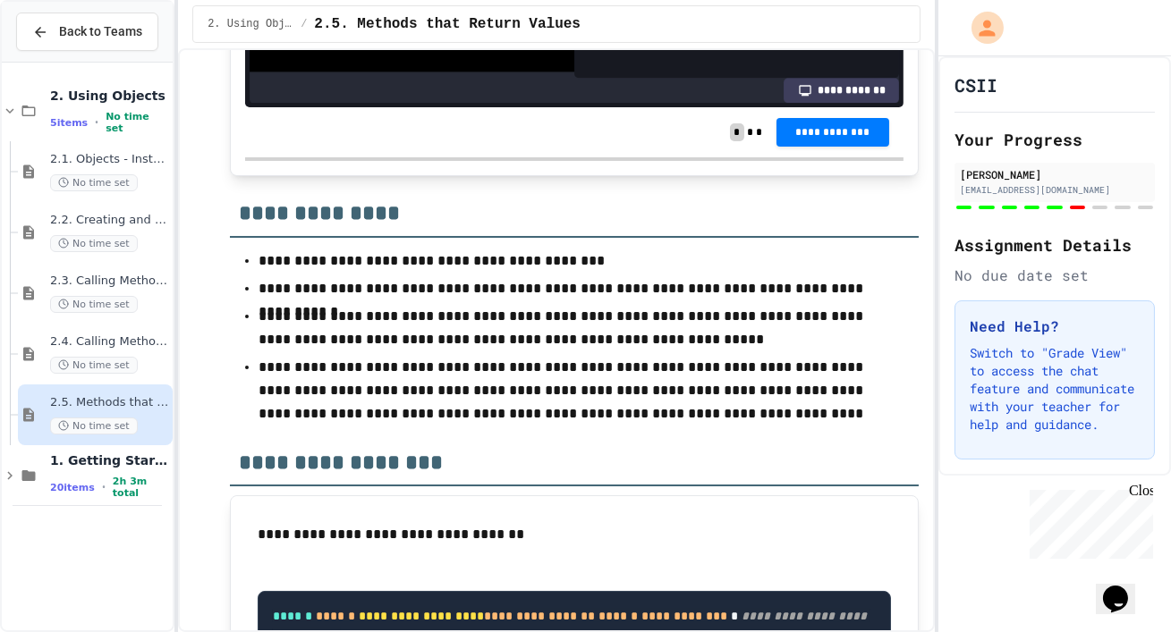
scroll to position [8604, 0]
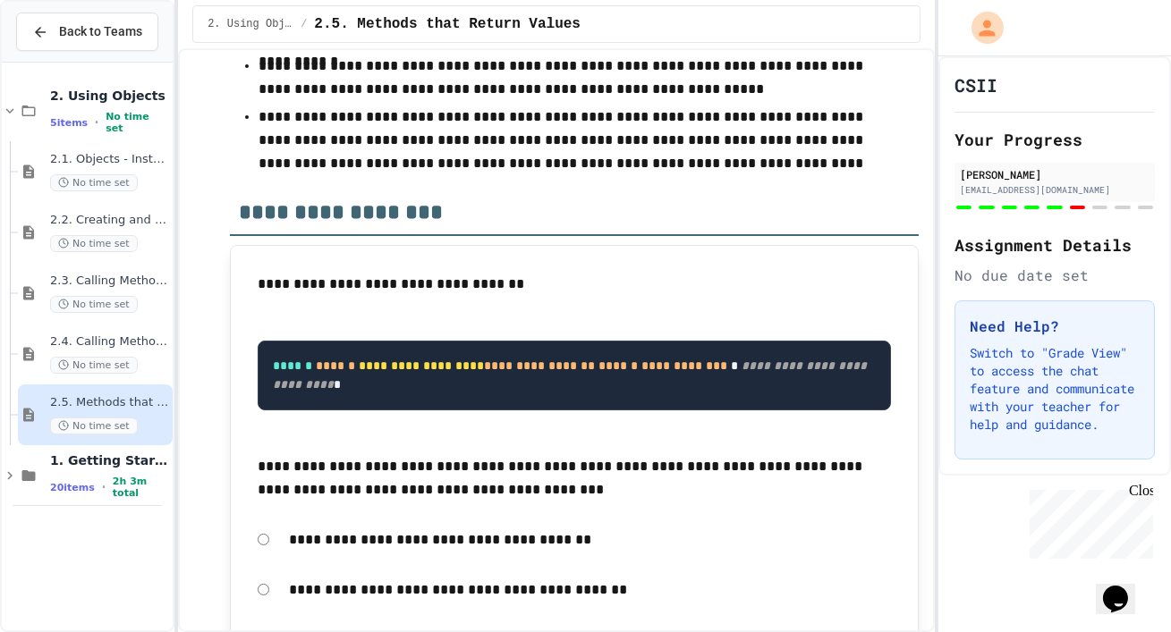
scroll to position [8870, 0]
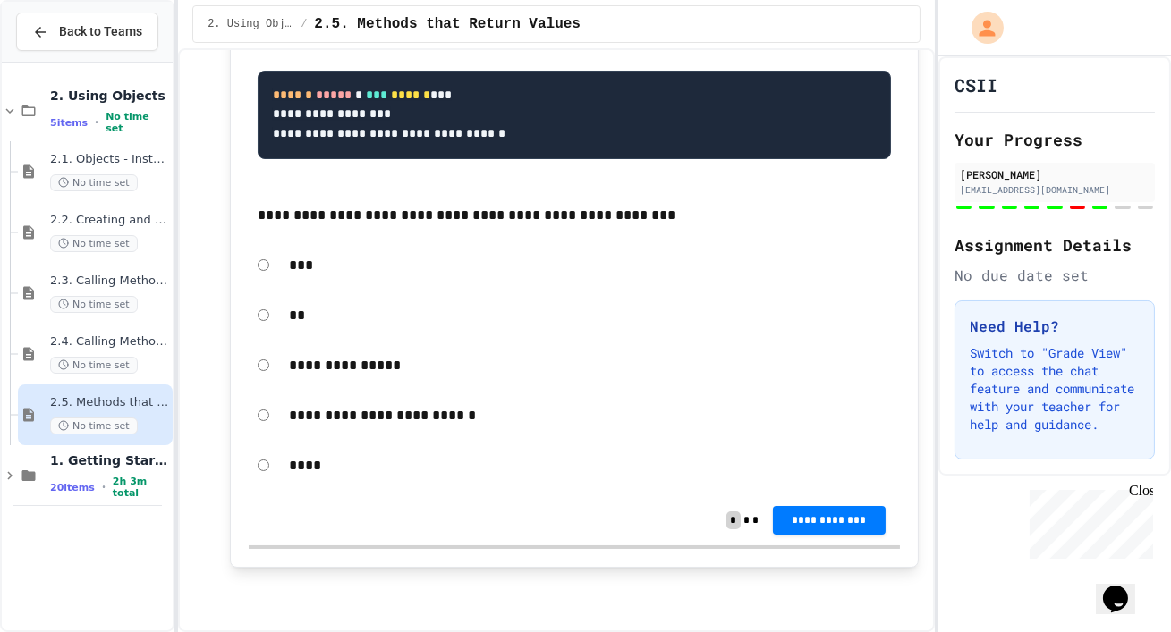
scroll to position [10602, 0]
drag, startPoint x: 602, startPoint y: 174, endPoint x: 591, endPoint y: 298, distance: 123.9
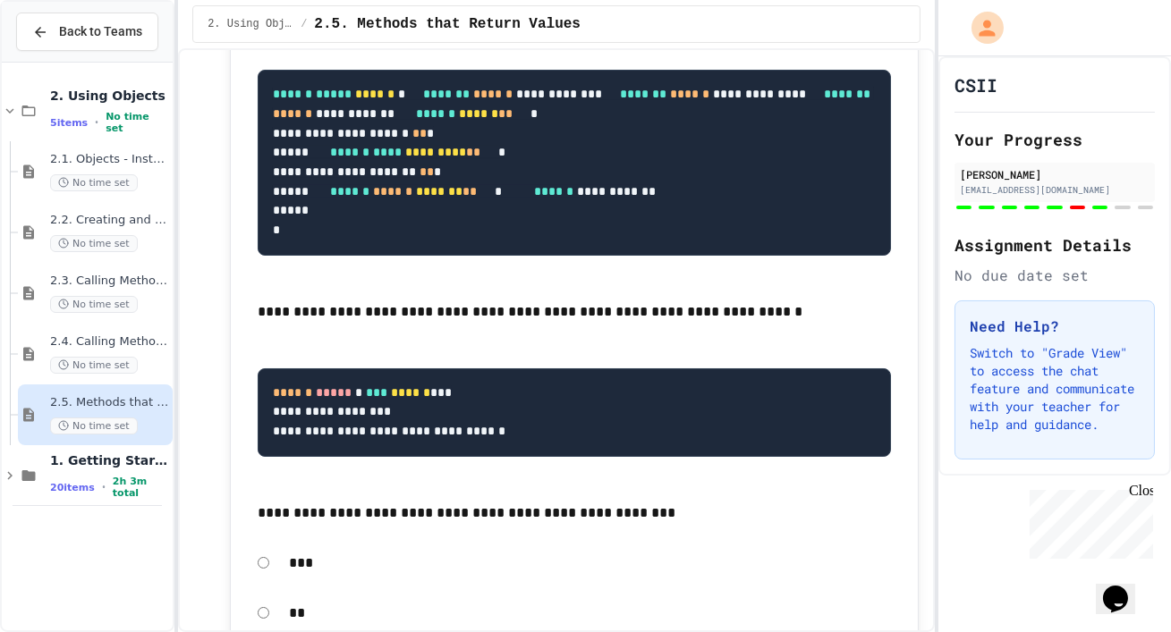
scroll to position [9771, 0]
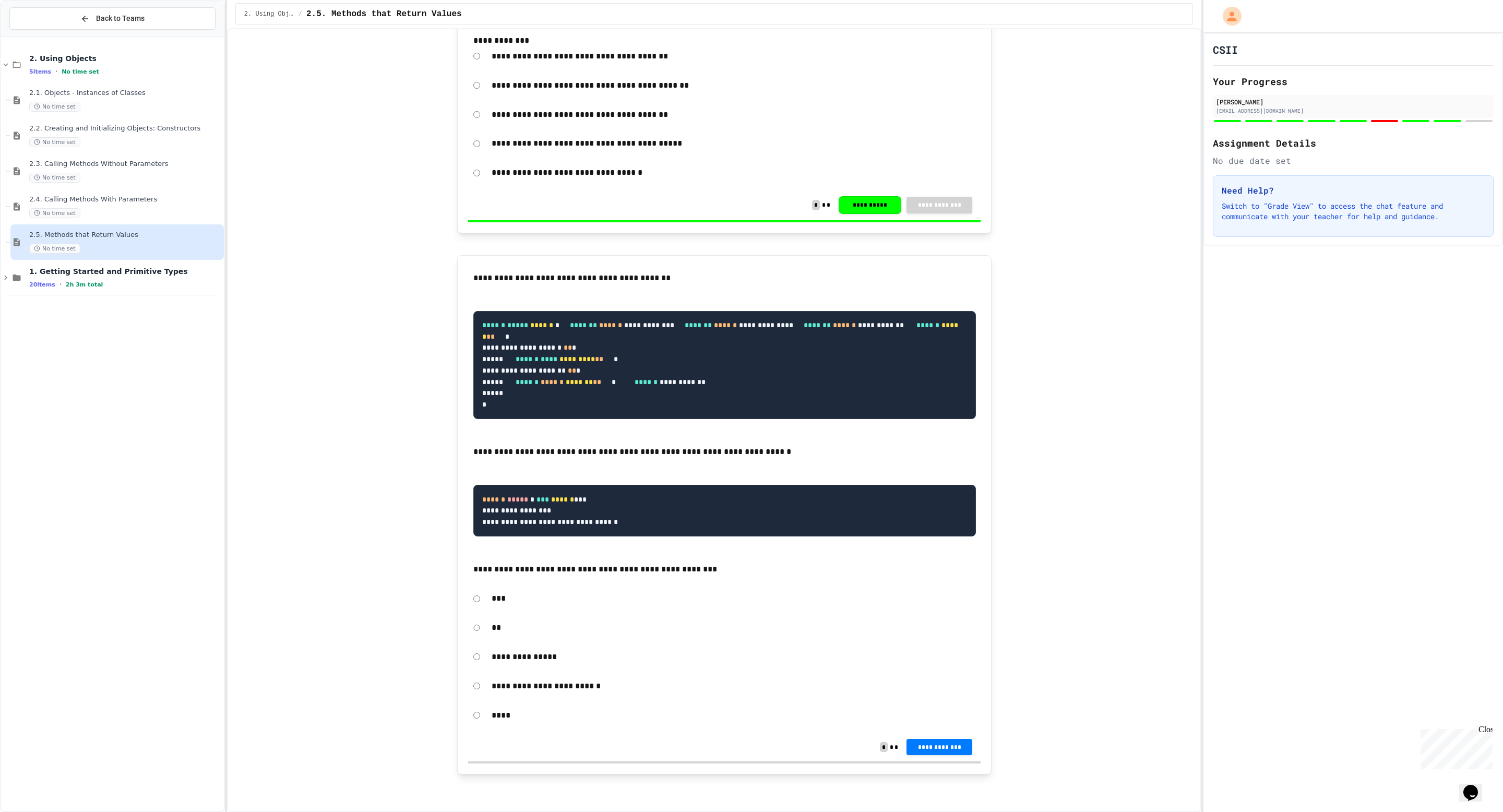
scroll to position [157, 0]
click at [683, 368] on button "**********" at bounding box center [939, 746] width 66 height 17
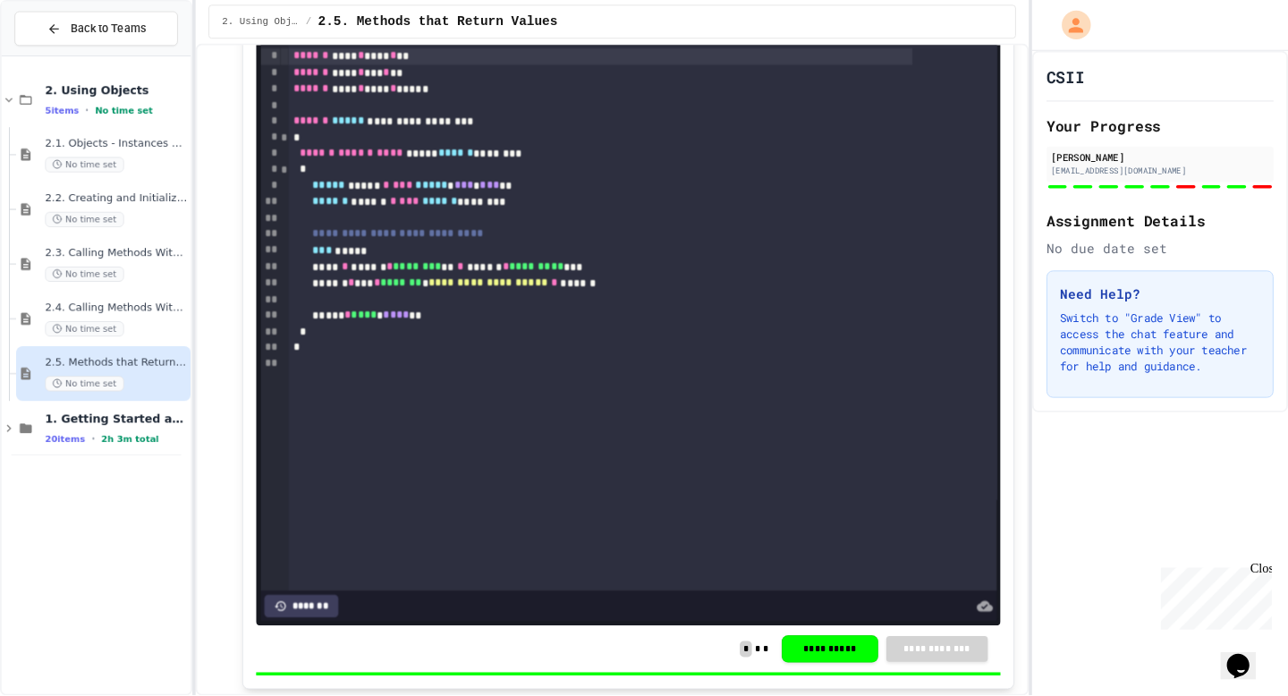
scroll to position [247, 0]
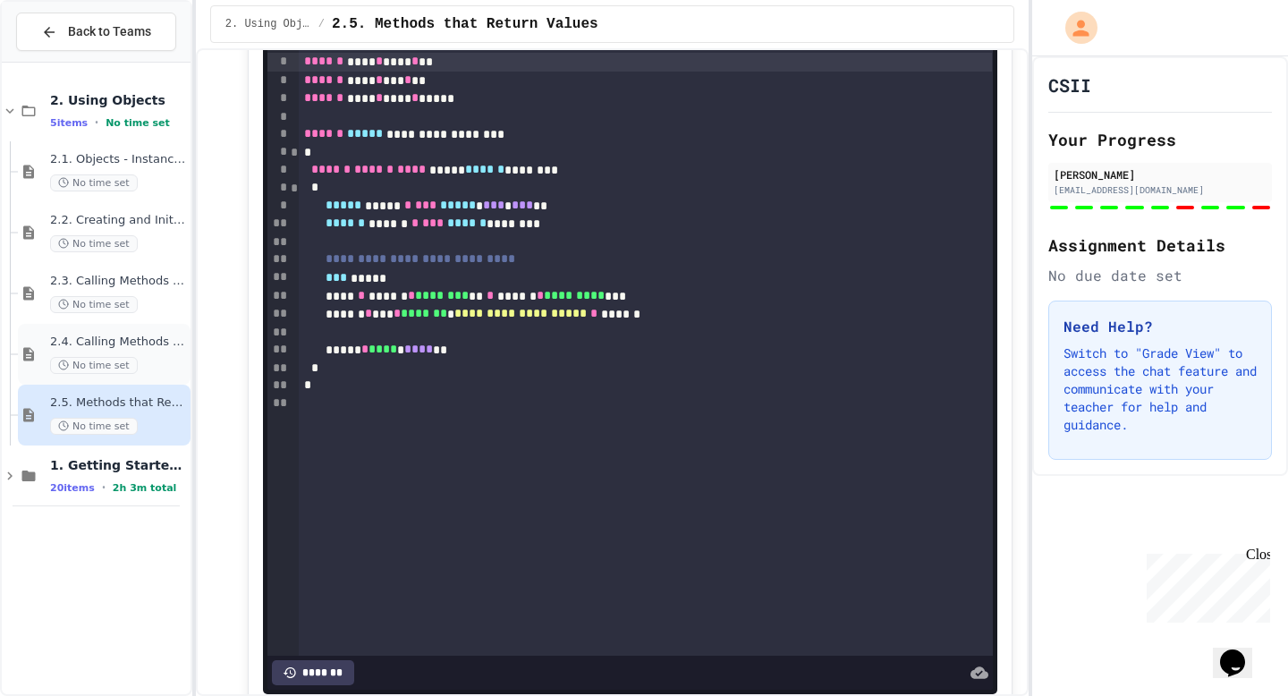
click at [98, 368] on span "No time set" at bounding box center [94, 365] width 88 height 17
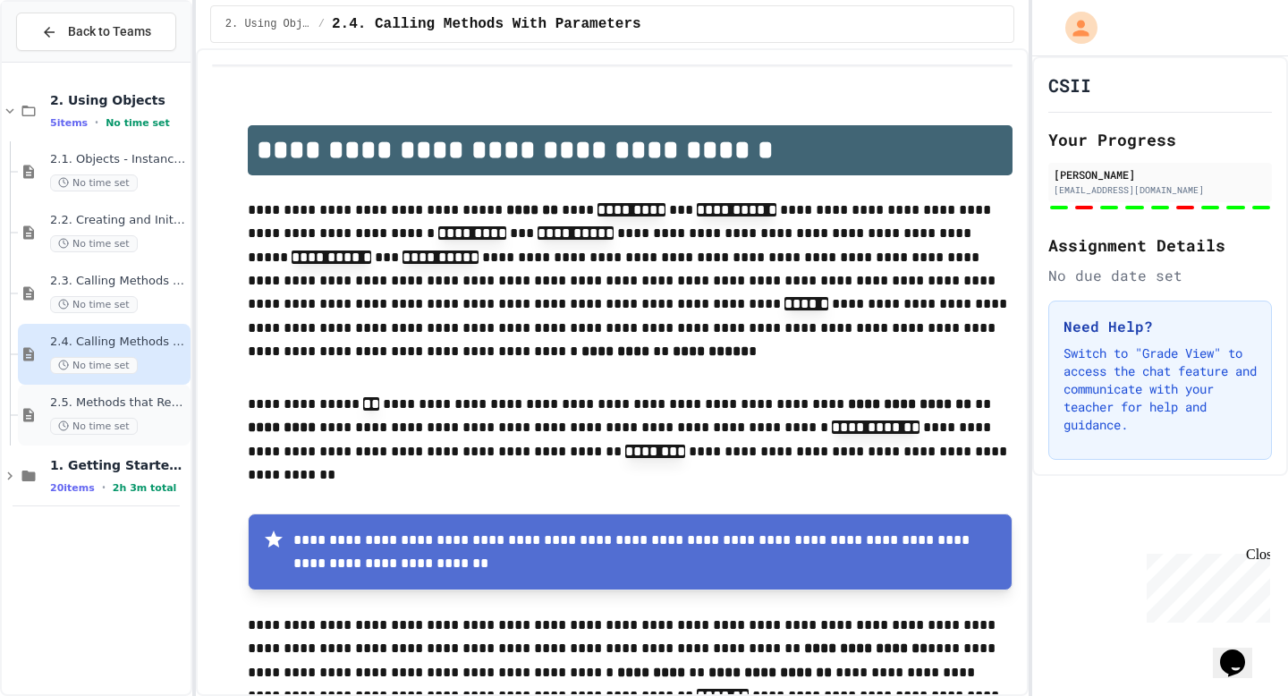
click at [121, 402] on span "2.5. Methods that Return Values" at bounding box center [118, 402] width 137 height 15
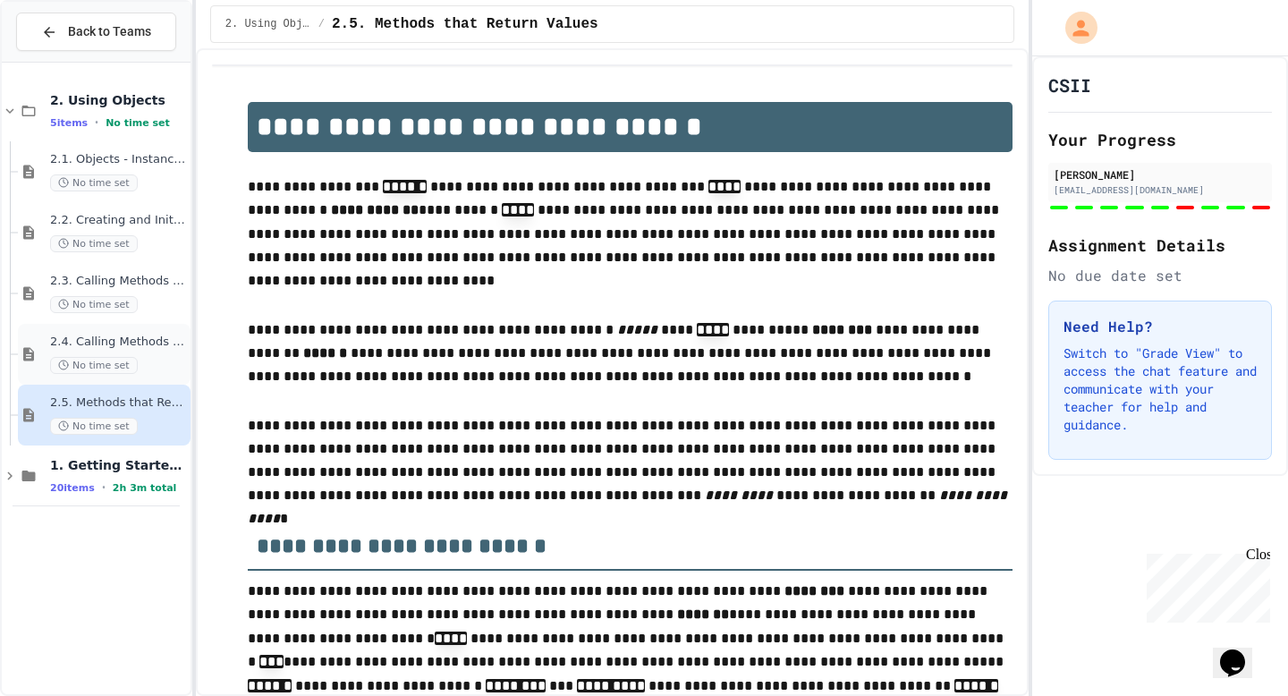
click at [122, 375] on div "2.4. Calling Methods With Parameters No time set" at bounding box center [104, 354] width 173 height 61
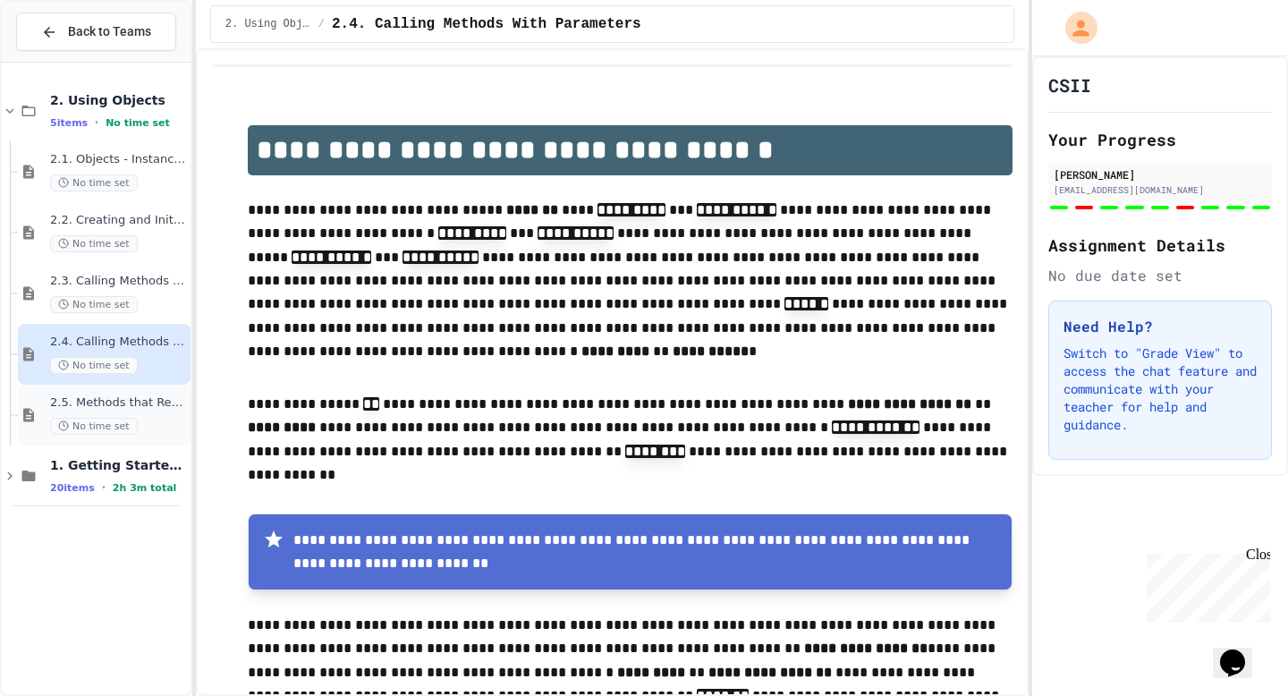
click at [123, 399] on span "2.5. Methods that Return Values" at bounding box center [118, 402] width 137 height 15
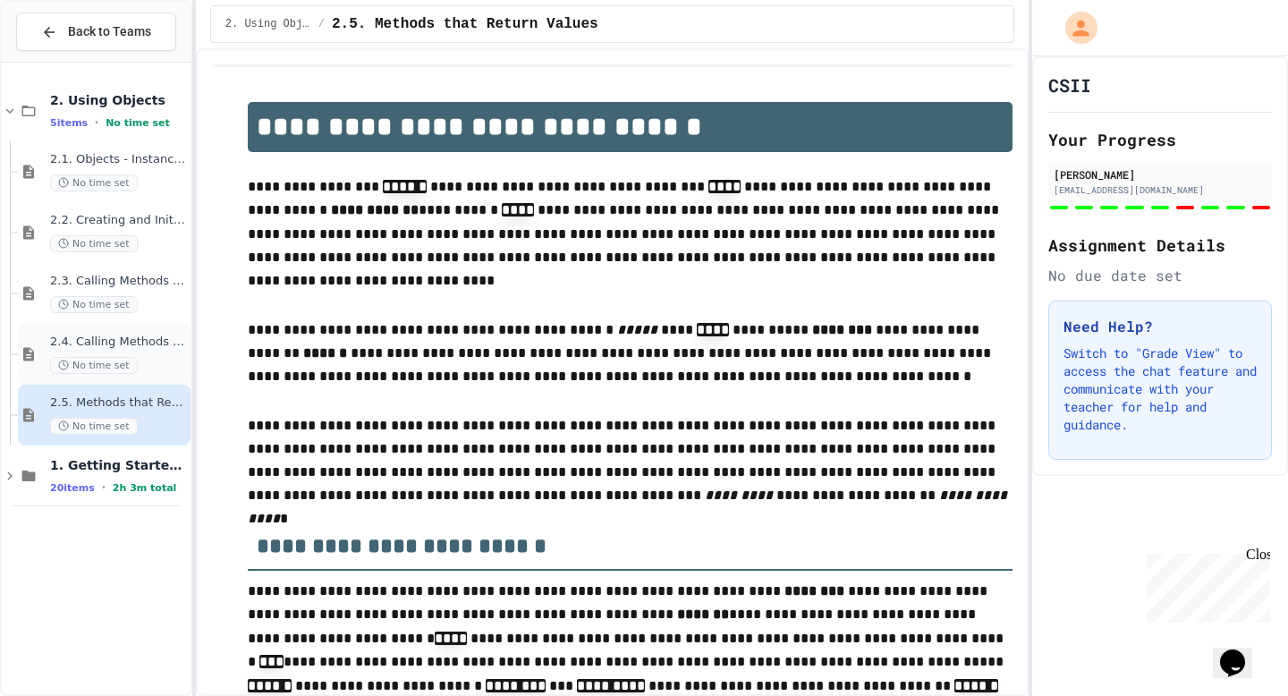
drag, startPoint x: 123, startPoint y: 399, endPoint x: 121, endPoint y: 370, distance: 28.7
click at [121, 370] on span "No time set" at bounding box center [94, 365] width 88 height 17
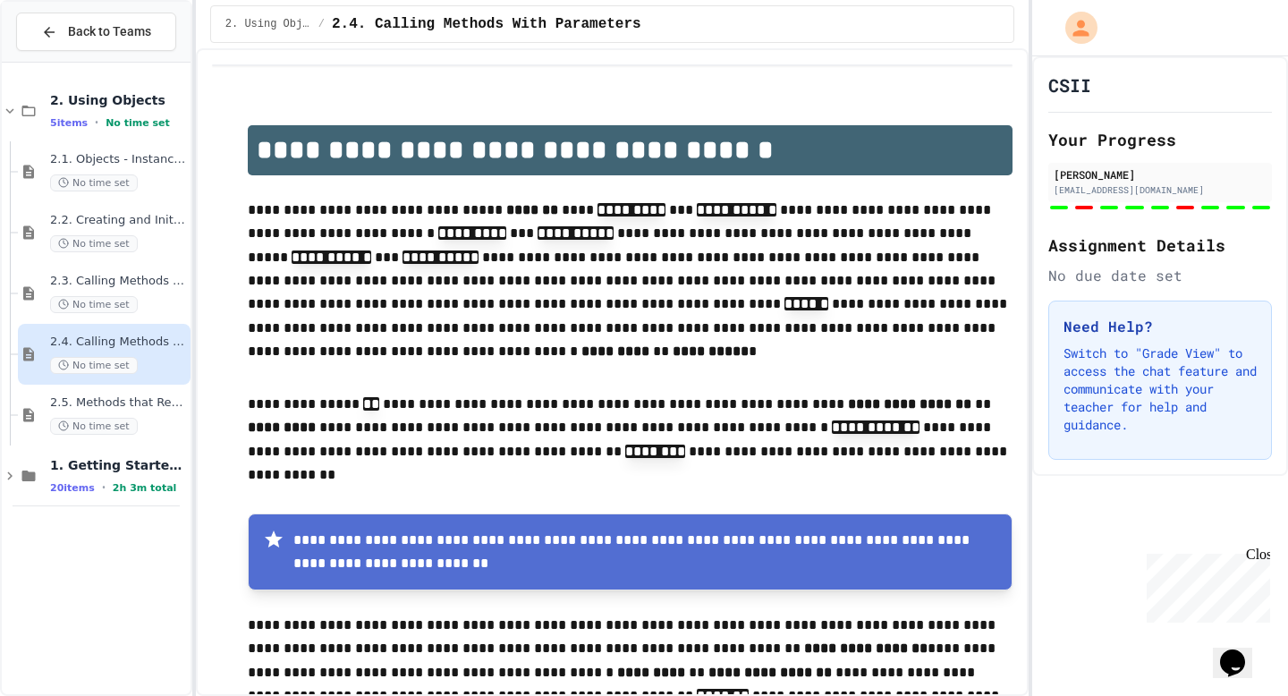
click at [124, 411] on div "2.5. Methods that Return Values No time set" at bounding box center [118, 414] width 137 height 39
